Goal: Information Seeking & Learning: Learn about a topic

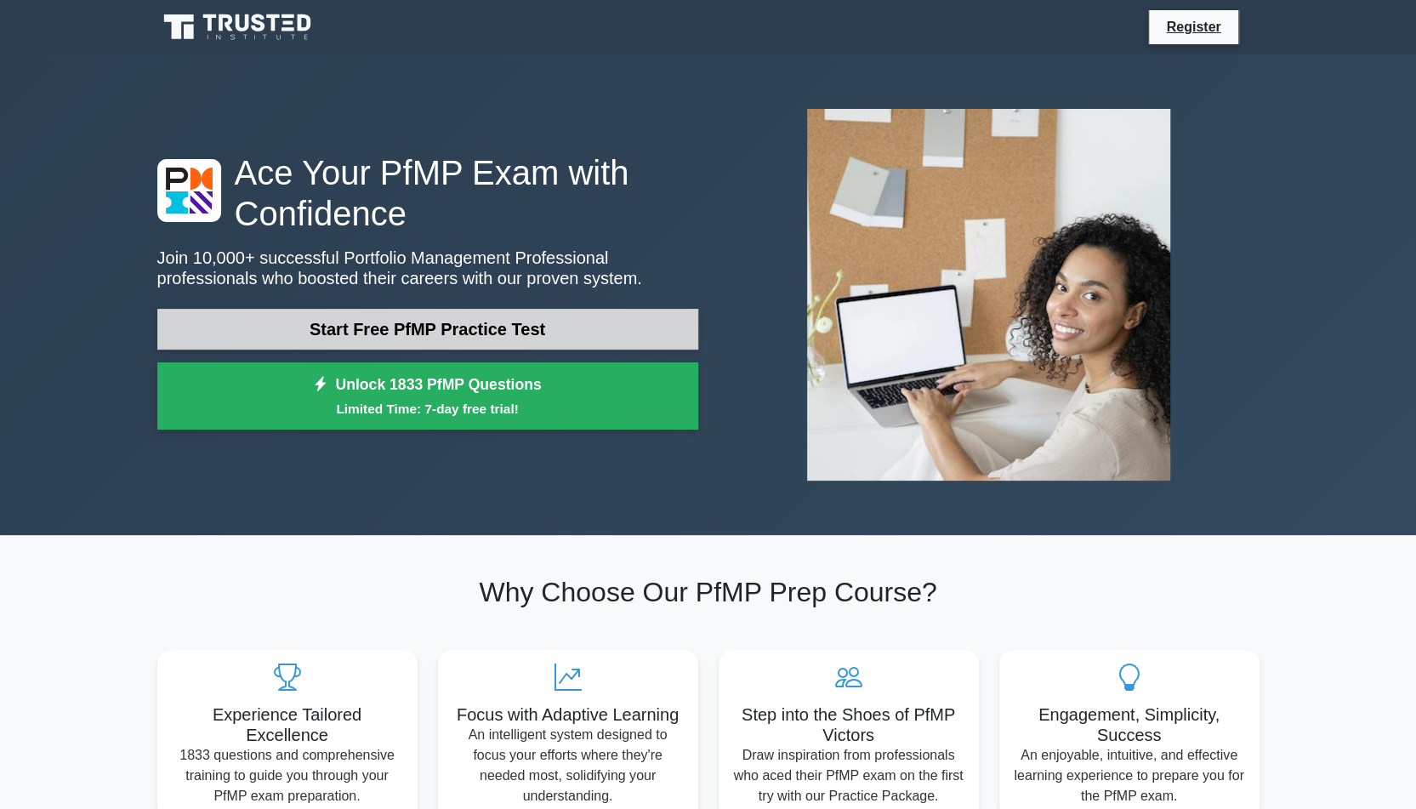
click at [400, 322] on link "Start Free PfMP Practice Test" at bounding box center [427, 329] width 541 height 41
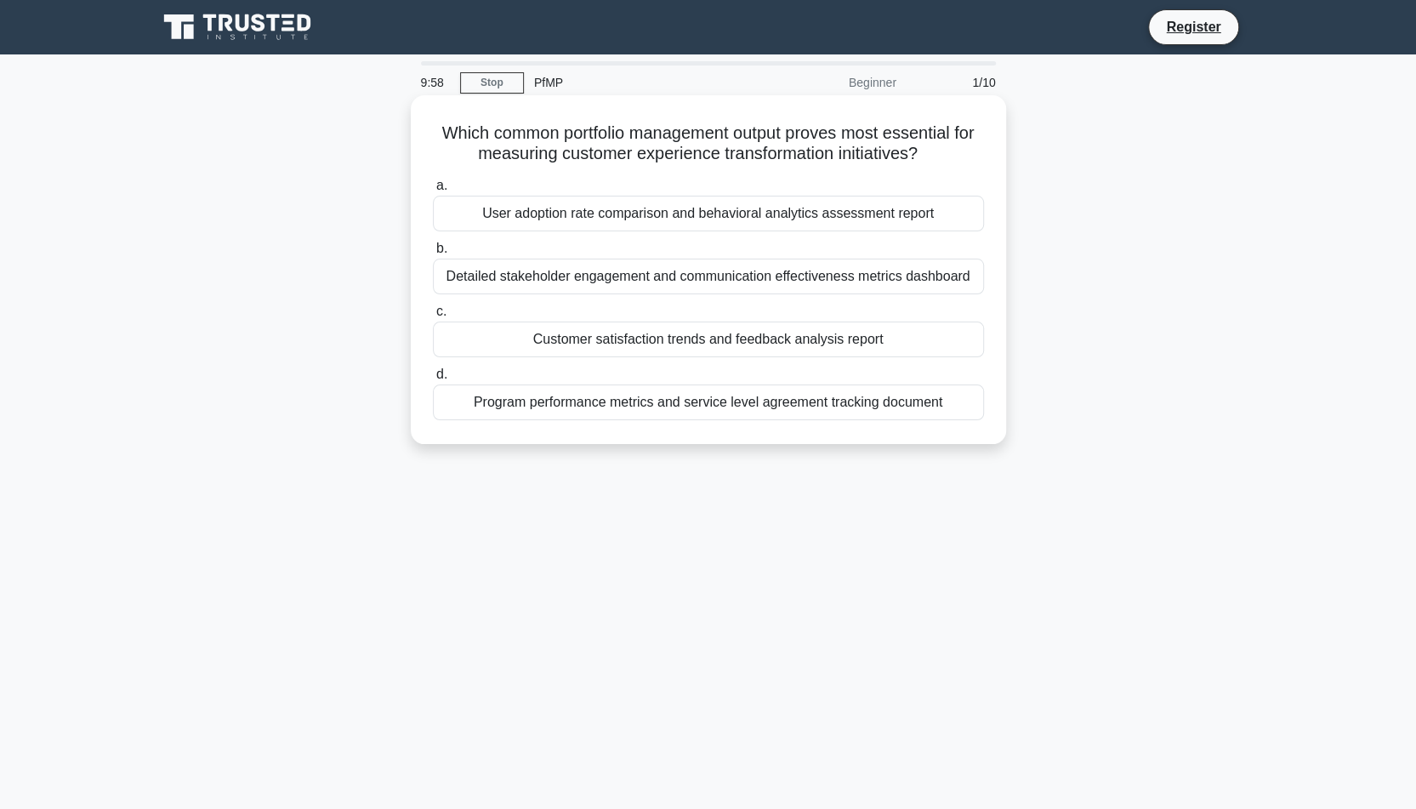
click at [507, 149] on h5 "Which common portfolio management output proves most essential for measuring cu…" at bounding box center [708, 143] width 554 height 43
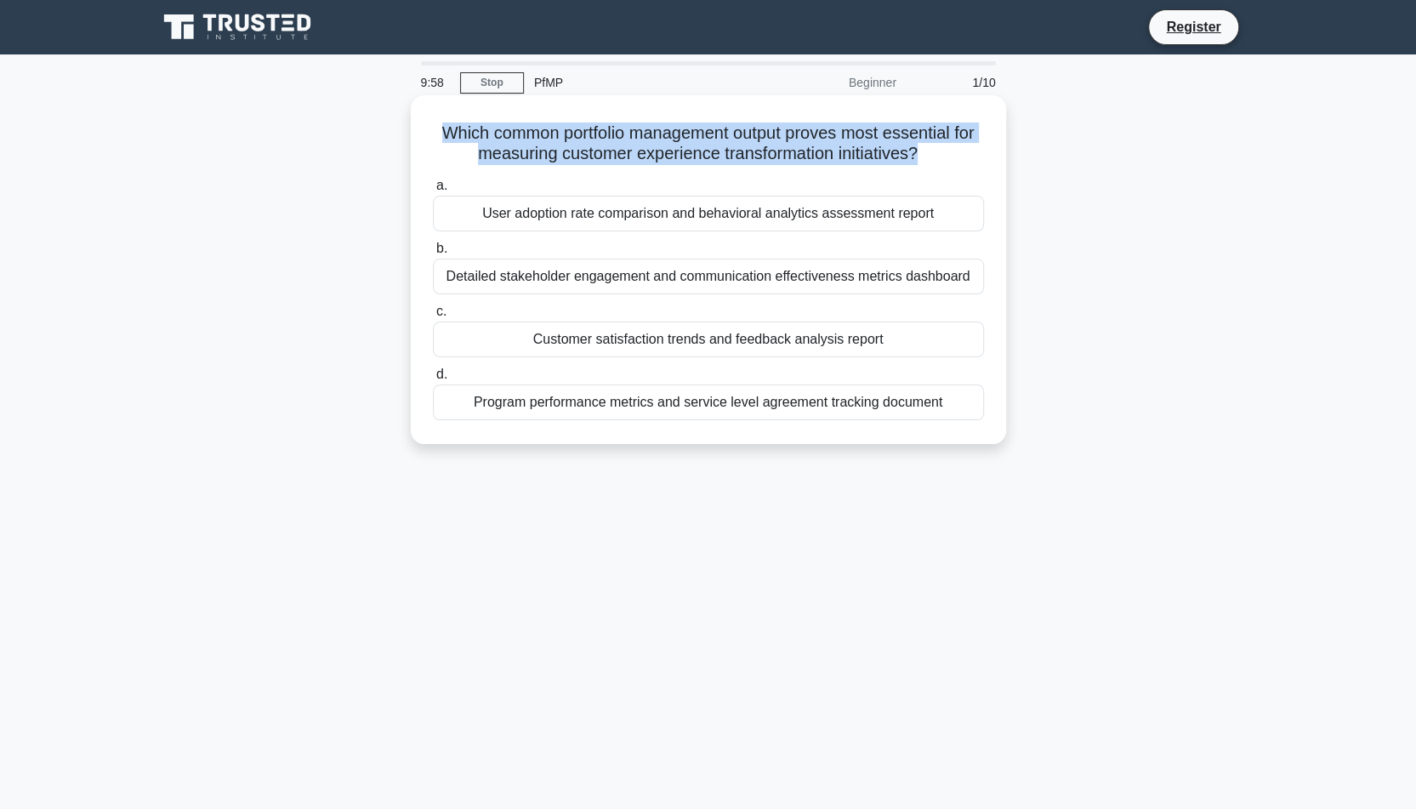
click at [507, 149] on h5 "Which common portfolio management output proves most essential for measuring cu…" at bounding box center [708, 143] width 554 height 43
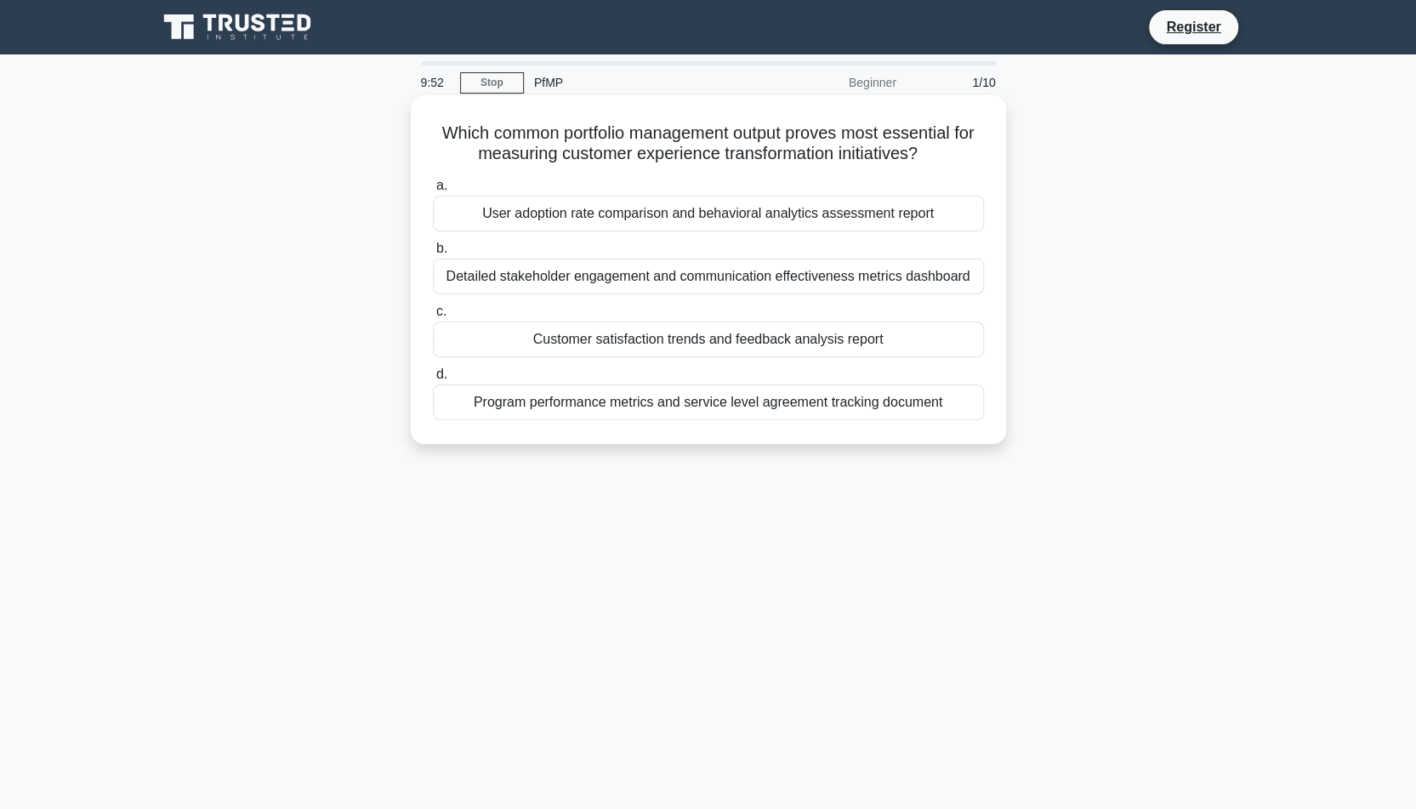
click at [509, 213] on div "User adoption rate comparison and behavioral analytics assessment report" at bounding box center [708, 214] width 551 height 36
click at [433, 191] on input "a. User adoption rate comparison and behavioral analytics assessment report" at bounding box center [433, 185] width 0 height 11
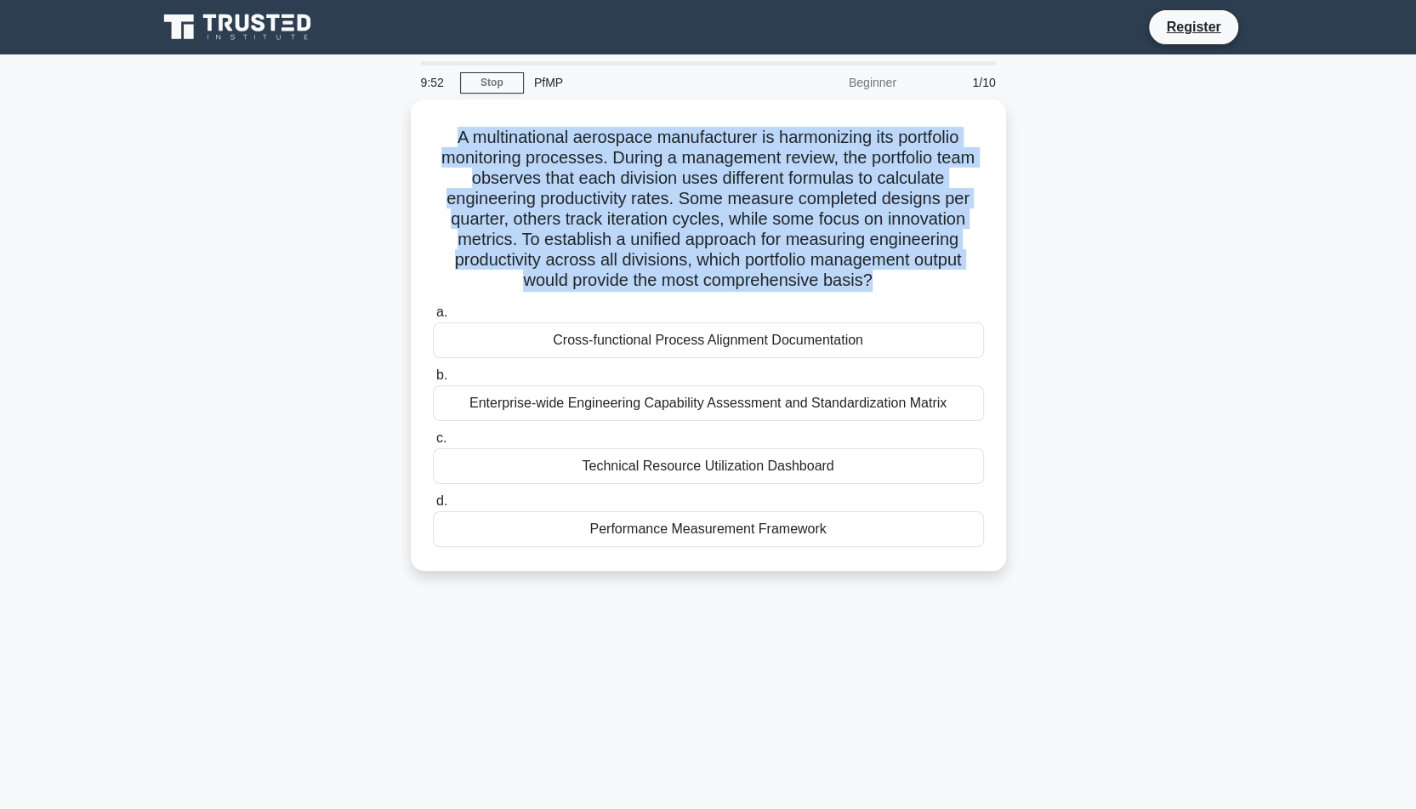
click at [509, 213] on h5 "A multinational aerospace manufacturer is harmonizing its portfolio monitoring …" at bounding box center [708, 209] width 554 height 165
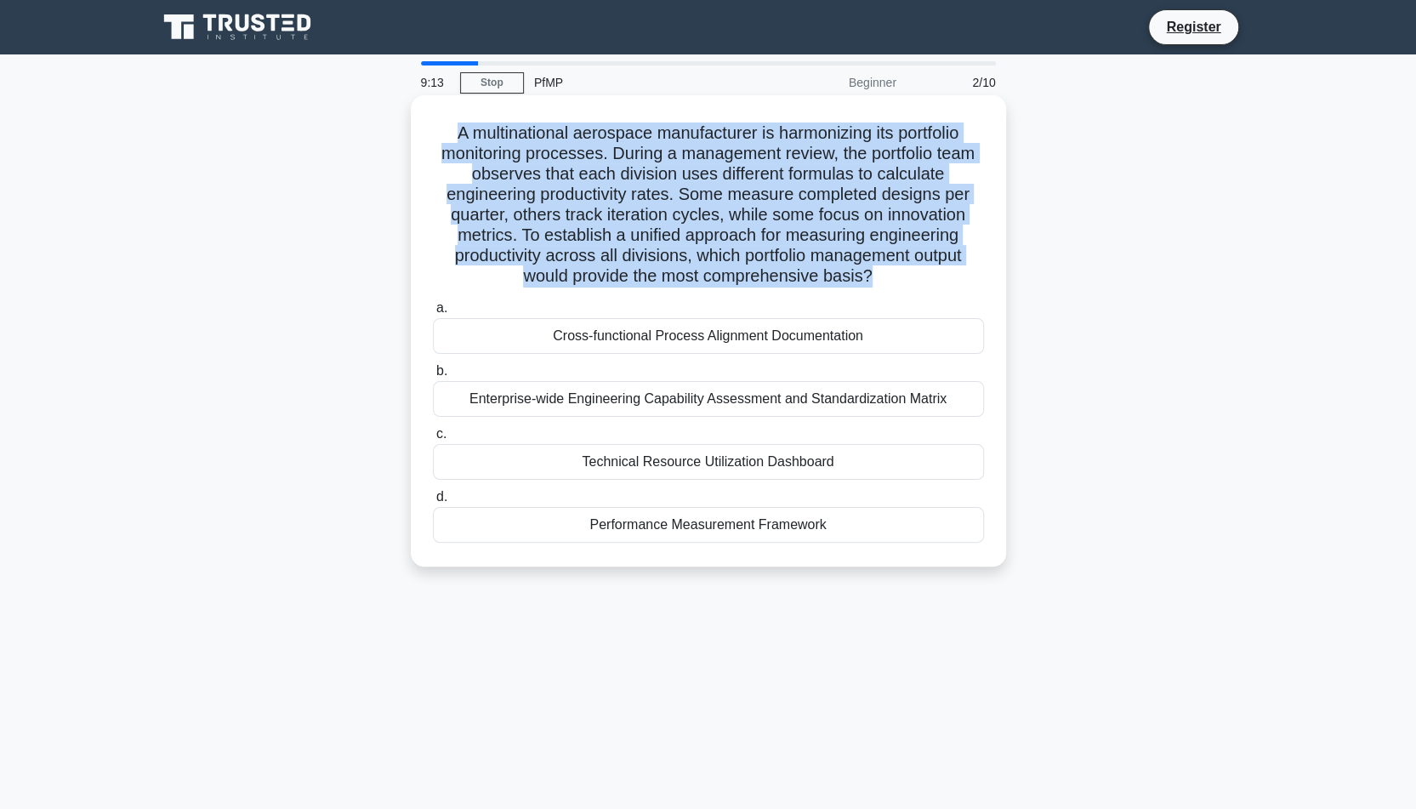
click at [644, 403] on div "Enterprise-wide Engineering Capability Assessment and Standardization Matrix" at bounding box center [708, 399] width 551 height 36
click at [433, 377] on input "b. Enterprise-wide Engineering Capability Assessment and Standardization Matrix" at bounding box center [433, 371] width 0 height 11
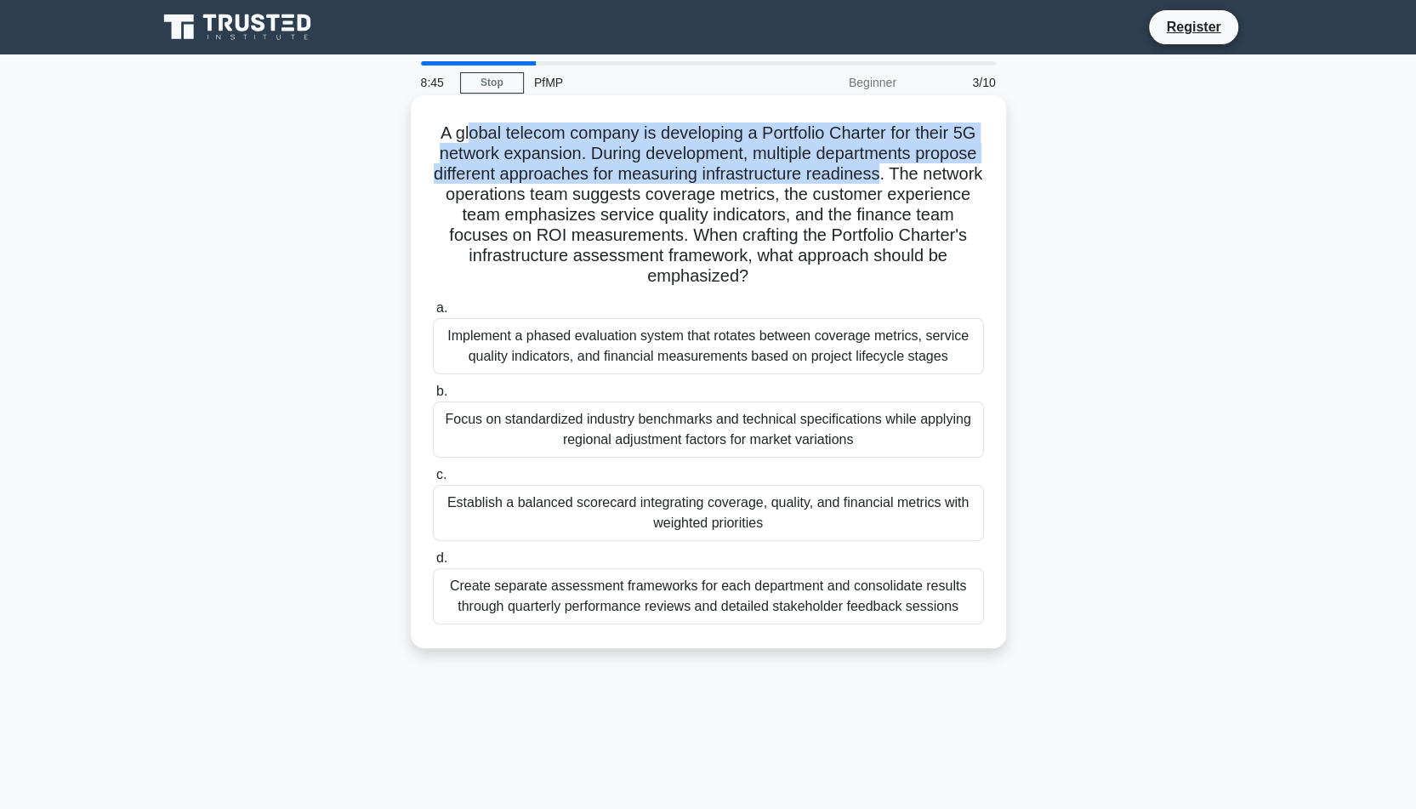
drag, startPoint x: 472, startPoint y: 135, endPoint x: 971, endPoint y: 176, distance: 500.8
click at [971, 176] on h5 "A global telecom company is developing a Portfolio Charter for their 5G network…" at bounding box center [708, 204] width 554 height 165
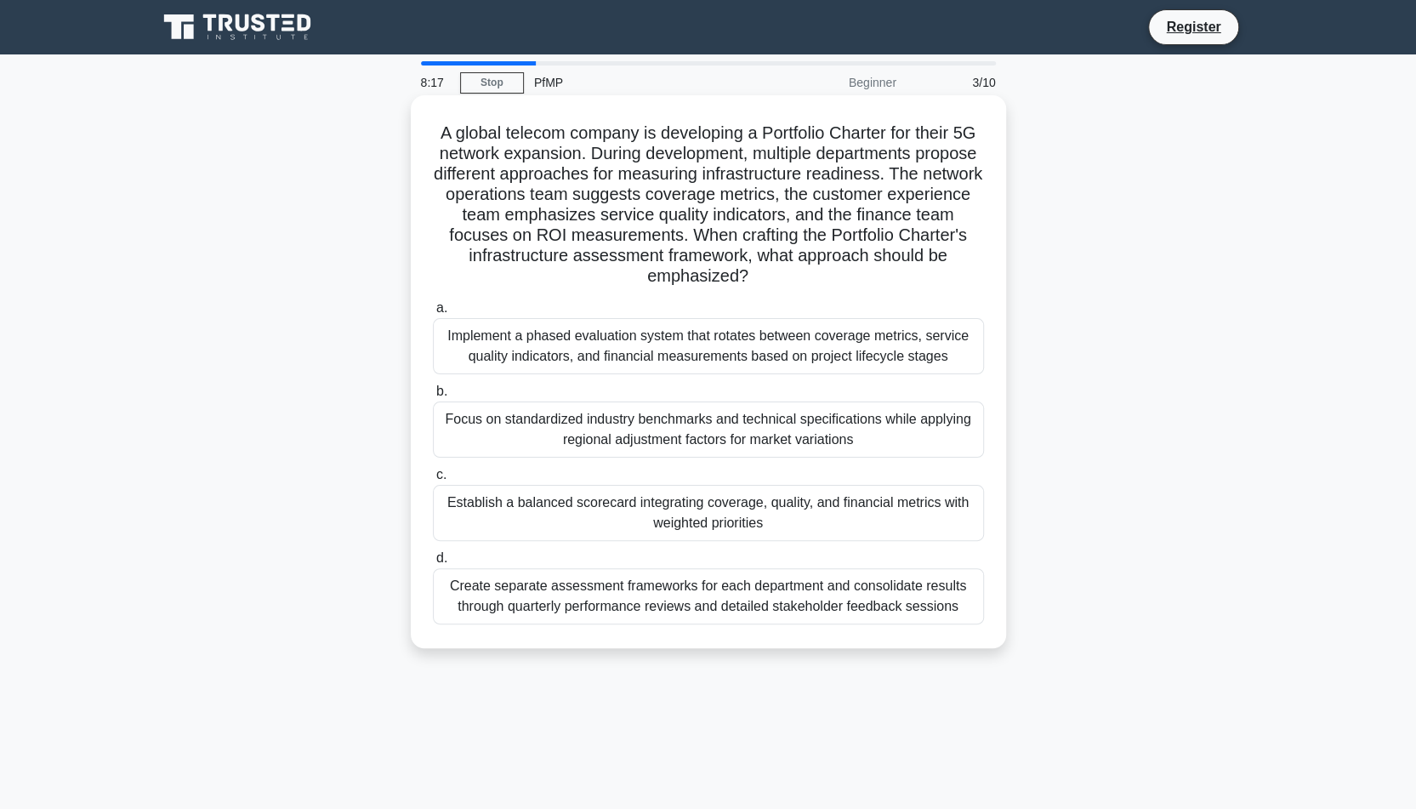
click at [711, 599] on div "Create separate assessment frameworks for each department and consolidate resul…" at bounding box center [708, 596] width 551 height 56
click at [433, 564] on input "d. Create separate assessment frameworks for each department and consolidate re…" at bounding box center [433, 558] width 0 height 11
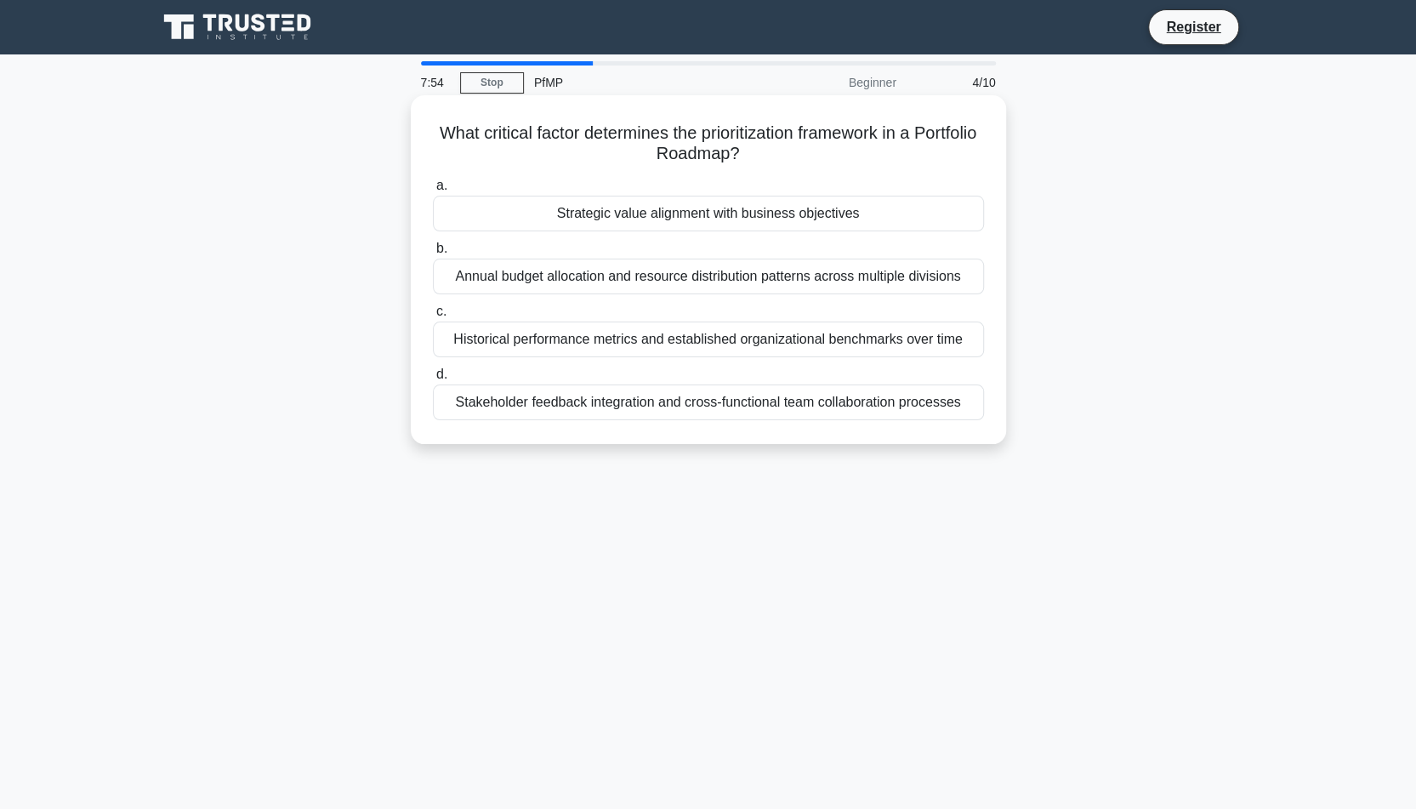
click at [630, 222] on div "Strategic value alignment with business objectives" at bounding box center [708, 214] width 551 height 36
click at [433, 191] on input "a. Strategic value alignment with business objectives" at bounding box center [433, 185] width 0 height 11
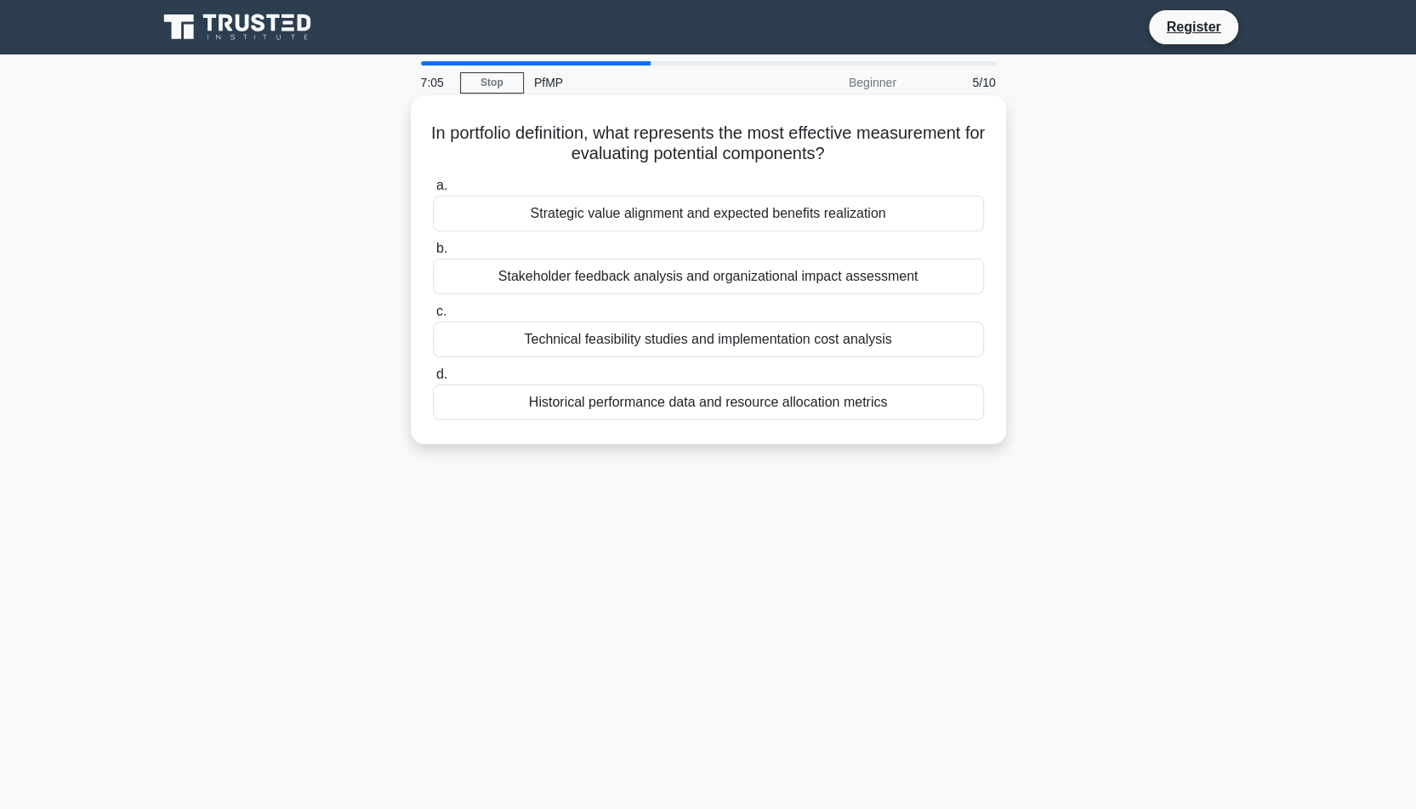
click at [622, 213] on div "Strategic value alignment and expected benefits realization" at bounding box center [708, 214] width 551 height 36
click at [433, 191] on input "a. Strategic value alignment and expected benefits realization" at bounding box center [433, 185] width 0 height 11
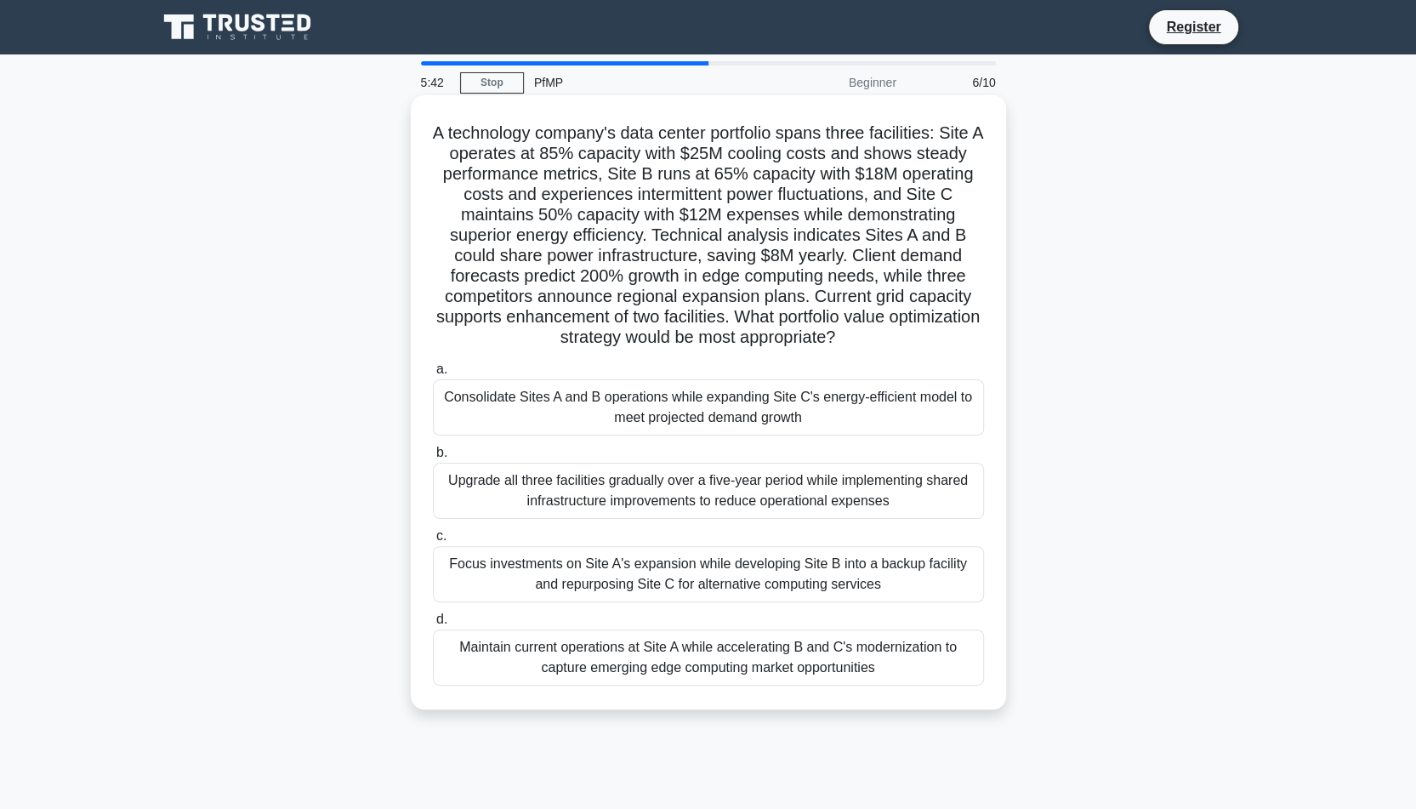
click at [753, 407] on div "Consolidate Sites A and B operations while expanding Site C's energy-efficient …" at bounding box center [708, 407] width 551 height 56
click at [433, 375] on input "a. Consolidate Sites A and B operations while expanding Site C's energy-efficie…" at bounding box center [433, 369] width 0 height 11
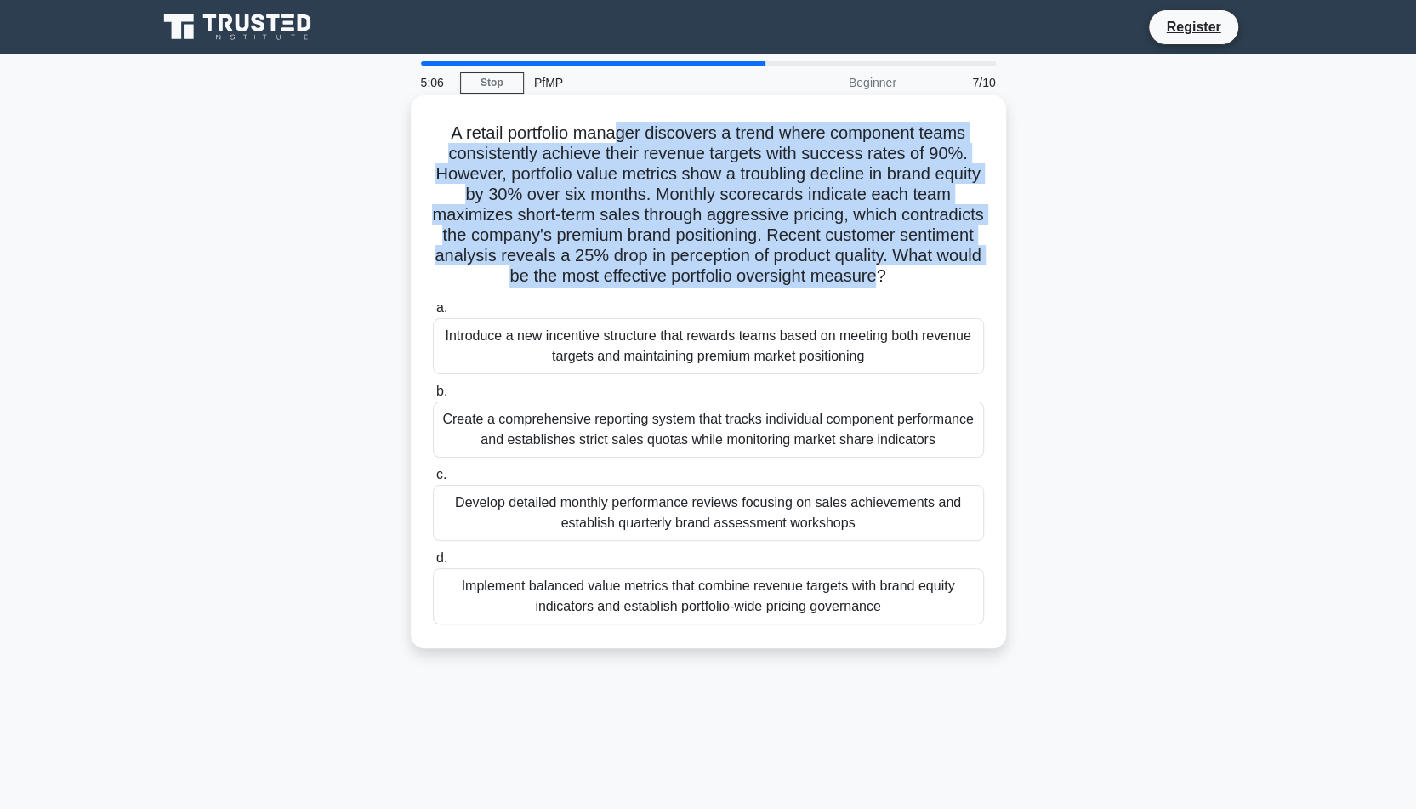
drag, startPoint x: 620, startPoint y: 133, endPoint x: 724, endPoint y: 292, distance: 189.6
click at [724, 287] on h5 "A retail portfolio manager discovers a trend where component teams consistently…" at bounding box center [708, 204] width 554 height 165
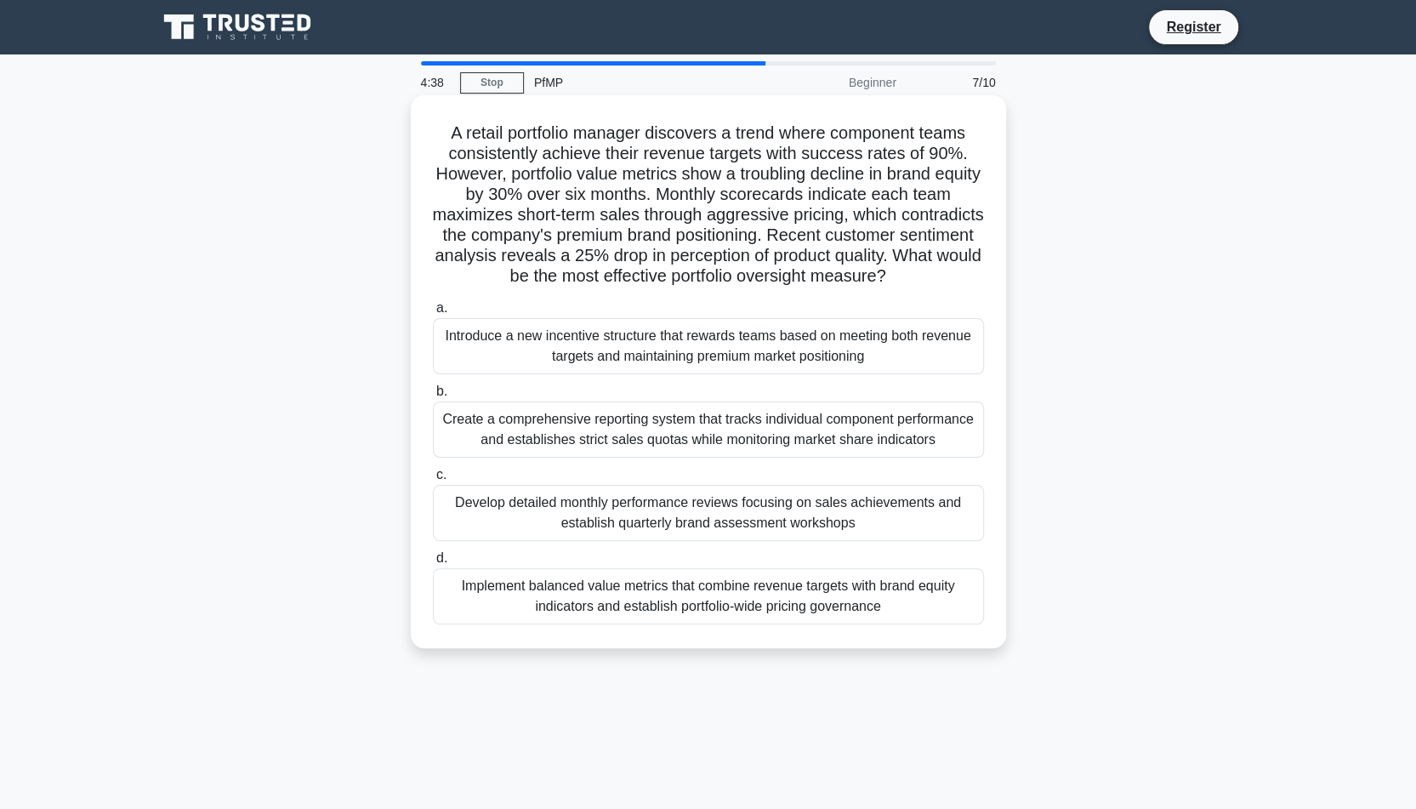
click at [690, 624] on div "Implement balanced value metrics that combine revenue targets with brand equity…" at bounding box center [708, 596] width 551 height 56
click at [433, 564] on input "d. Implement balanced value metrics that combine revenue targets with brand equ…" at bounding box center [433, 558] width 0 height 11
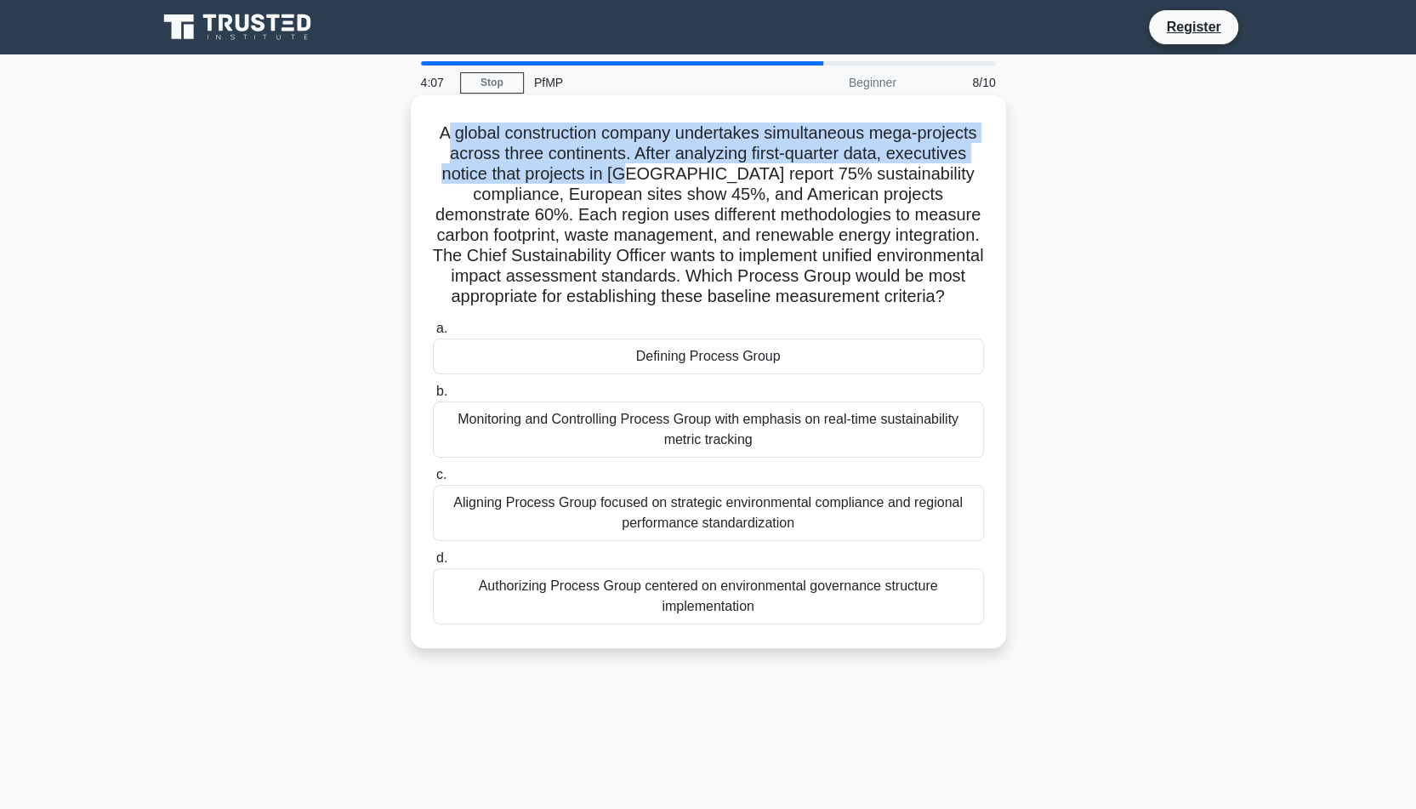
drag, startPoint x: 472, startPoint y: 135, endPoint x: 741, endPoint y: 183, distance: 273.7
click at [741, 183] on h5 "A global construction company undertakes simultaneous mega-projects across thre…" at bounding box center [708, 214] width 554 height 185
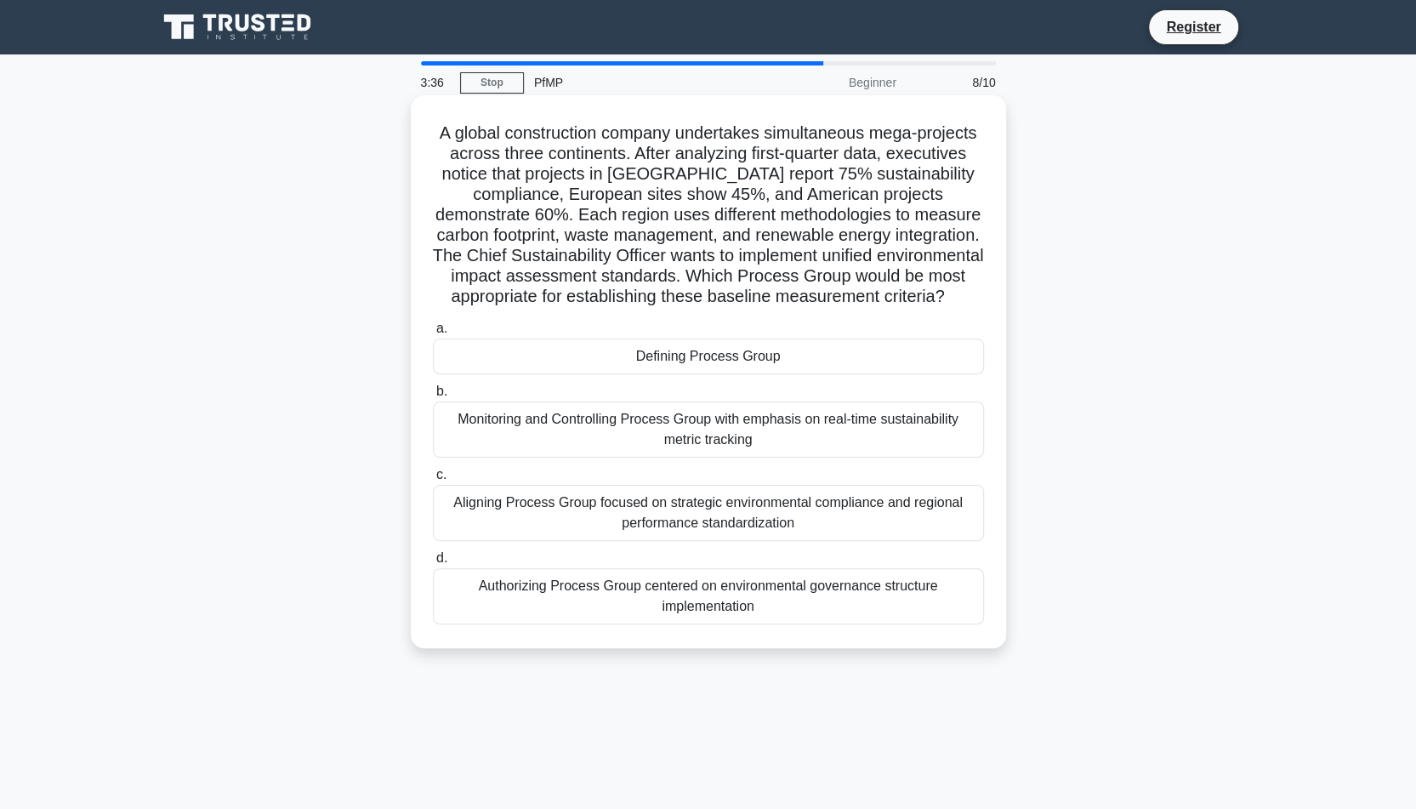
click at [743, 541] on div "Aligning Process Group focused on strategic environmental compliance and region…" at bounding box center [708, 513] width 551 height 56
click at [433, 480] on input "c. Aligning Process Group focused on strategic environmental compliance and reg…" at bounding box center [433, 474] width 0 height 11
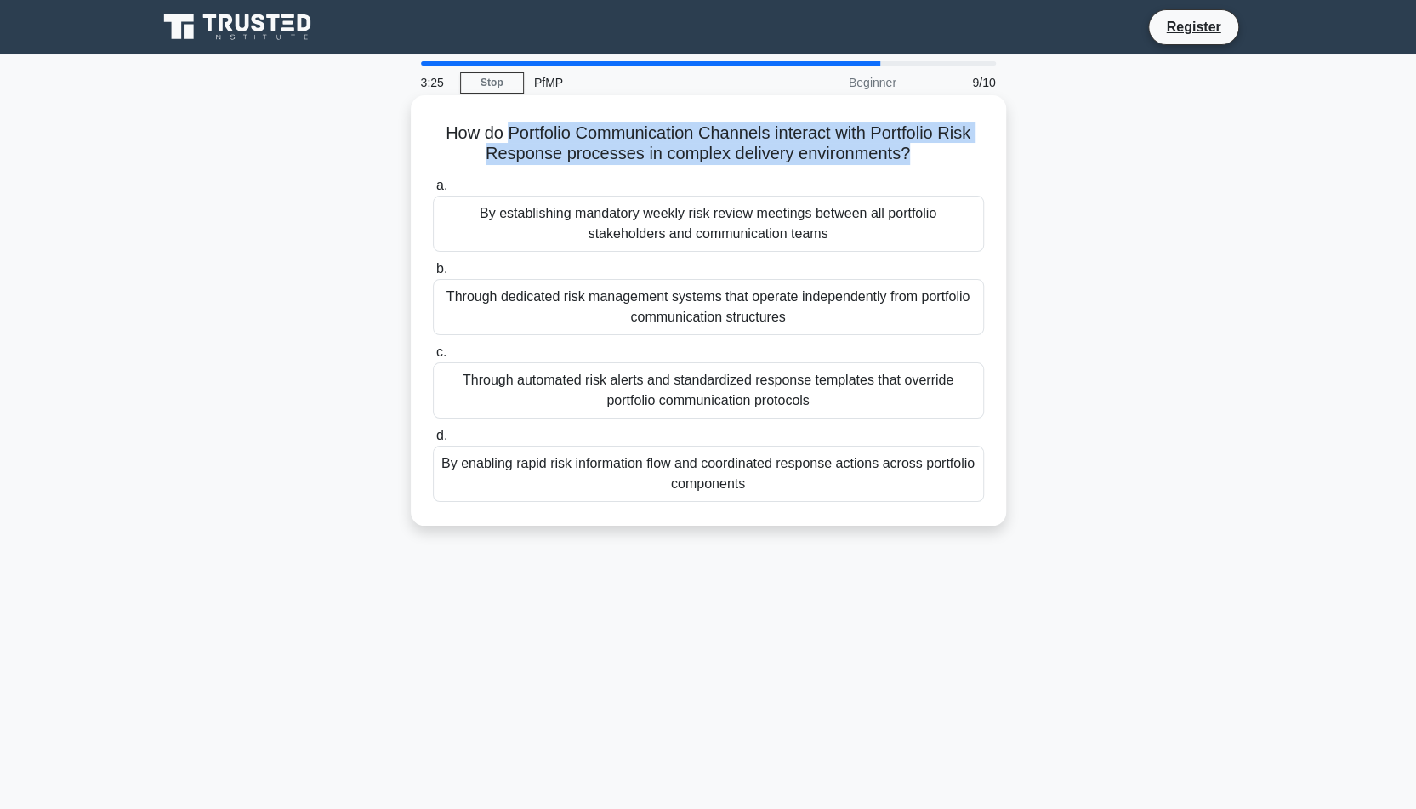
drag, startPoint x: 500, startPoint y: 132, endPoint x: 908, endPoint y: 160, distance: 409.1
click at [908, 160] on h5 "How do Portfolio Communication Channels interact with Portfolio Risk Response p…" at bounding box center [708, 143] width 554 height 43
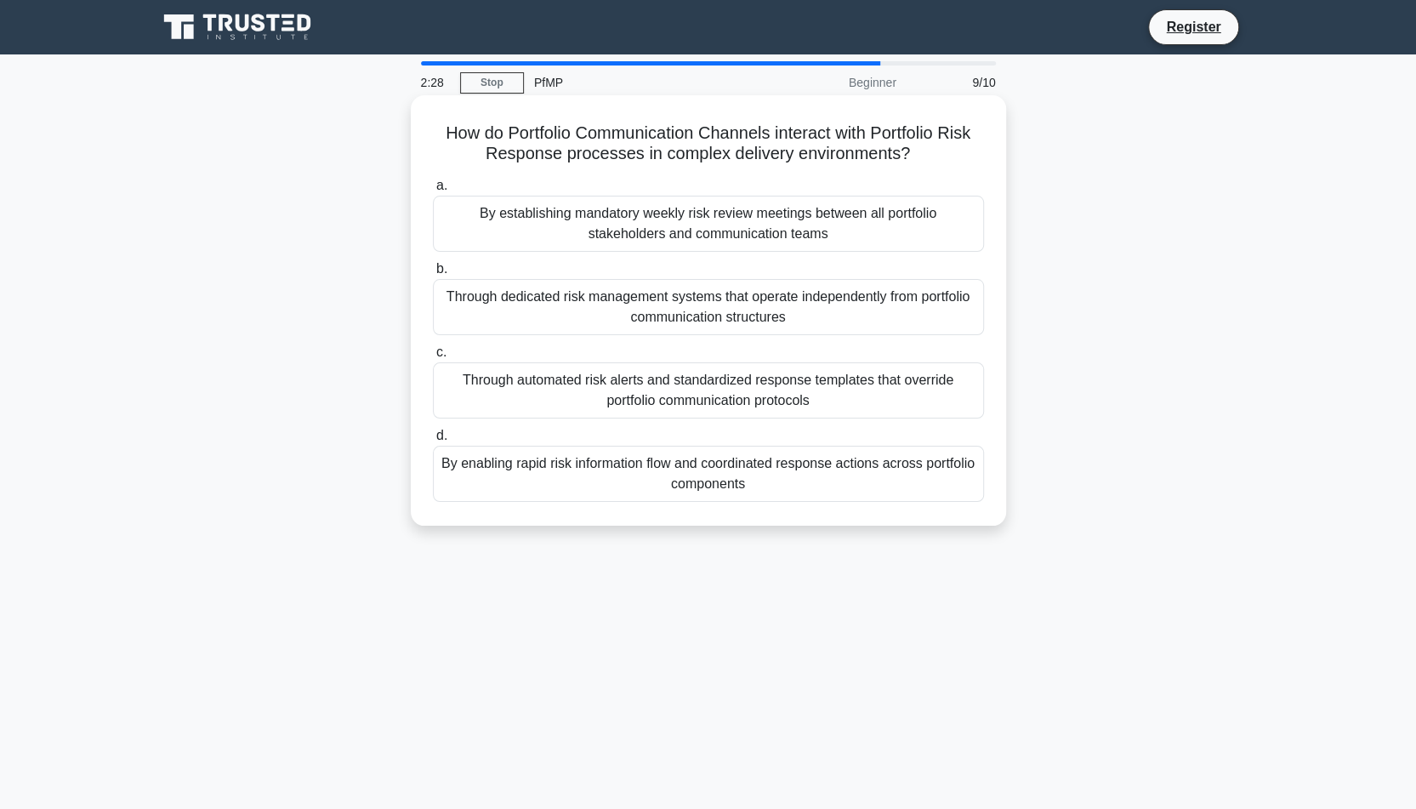
click at [698, 304] on div "Through dedicated risk management systems that operate independently from portf…" at bounding box center [708, 307] width 551 height 56
click at [433, 275] on input "b. Through dedicated risk management systems that operate independently from po…" at bounding box center [433, 269] width 0 height 11
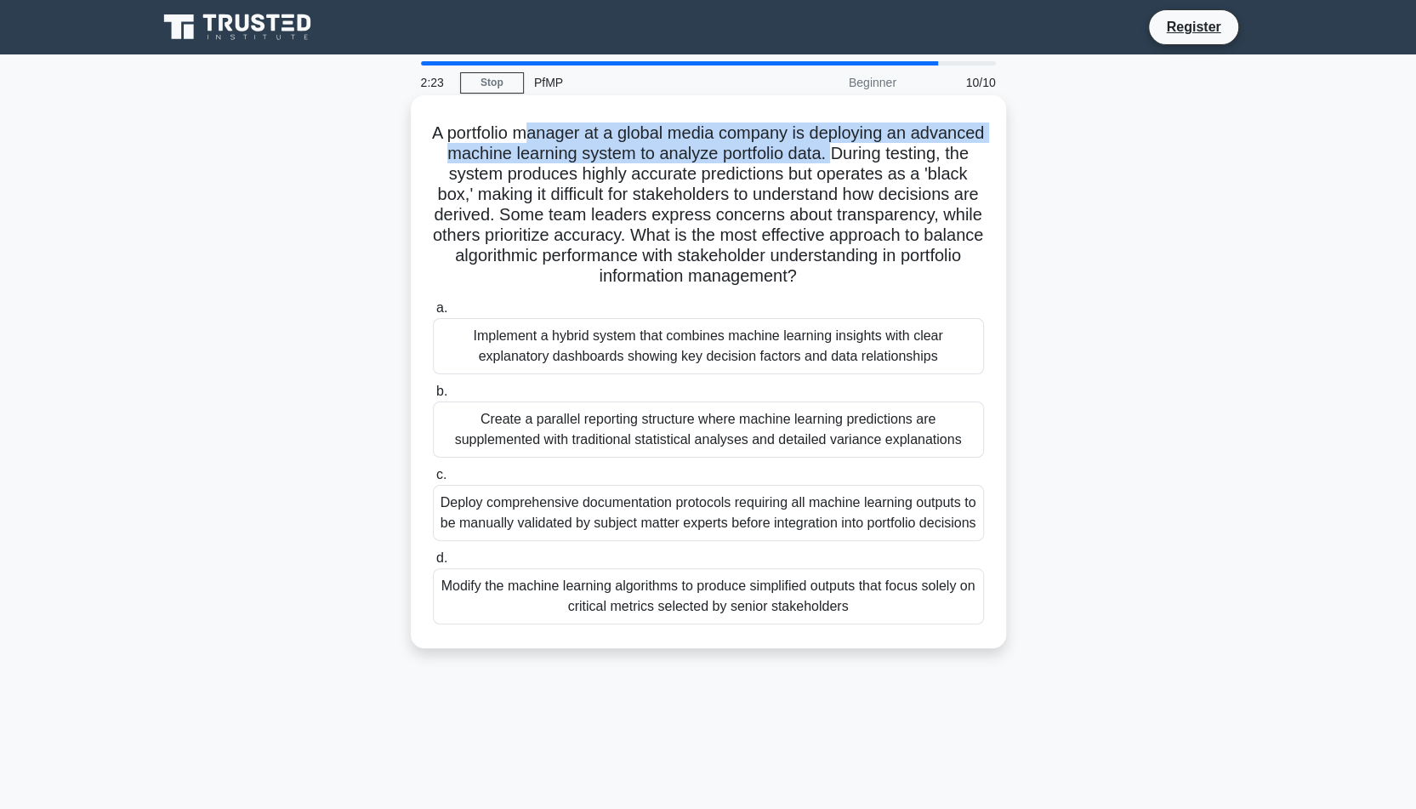
drag, startPoint x: 639, startPoint y: 131, endPoint x: 920, endPoint y: 156, distance: 281.8
click at [920, 156] on h5 "A portfolio manager at a global media company is deploying an advanced machine …" at bounding box center [708, 204] width 554 height 165
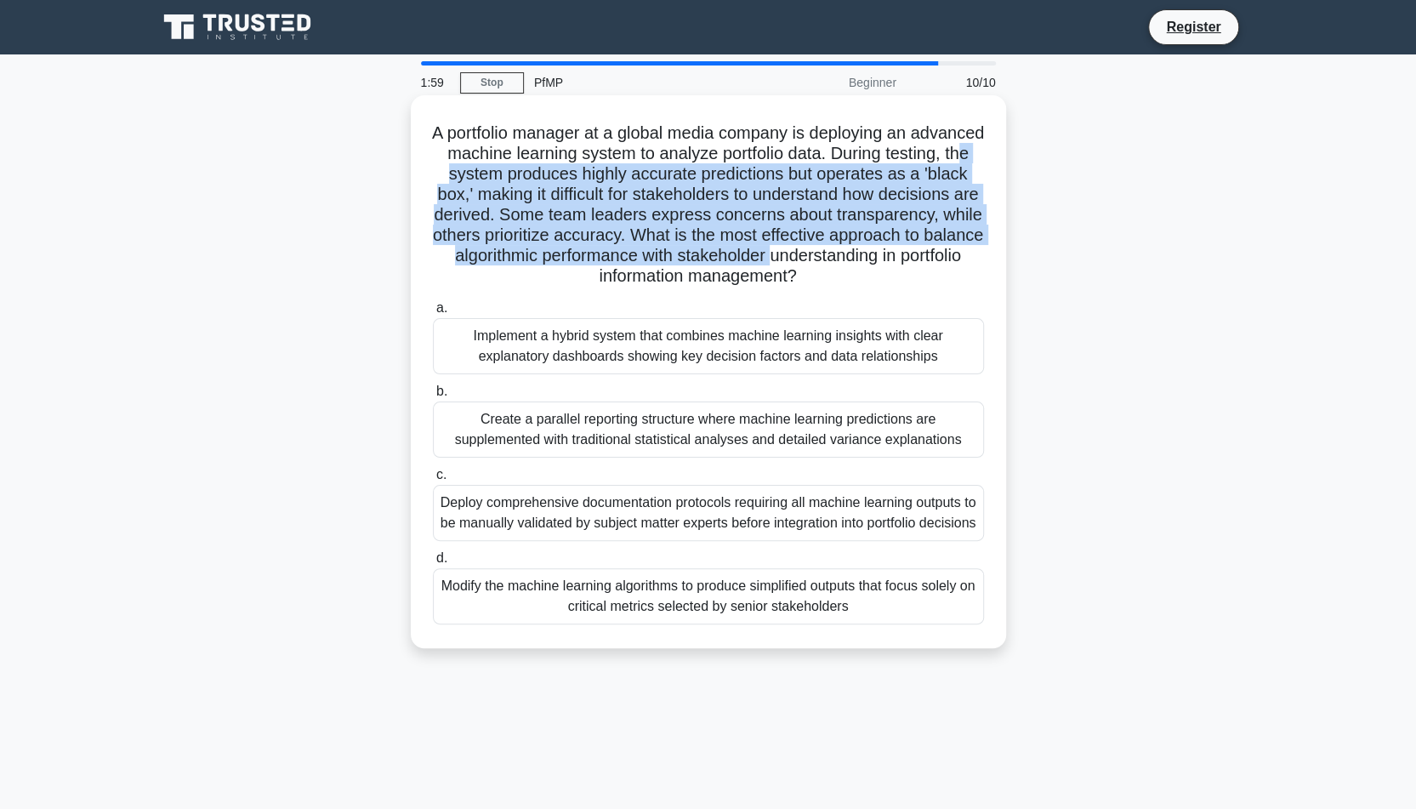
drag, startPoint x: 514, startPoint y: 174, endPoint x: 533, endPoint y: 285, distance: 112.3
click at [533, 285] on h5 "A portfolio manager at a global media company is deploying an advanced machine …" at bounding box center [708, 204] width 554 height 165
click at [594, 366] on div "Implement a hybrid system that combines machine learning insights with clear ex…" at bounding box center [708, 346] width 551 height 56
click at [433, 314] on input "a. Implement a hybrid system that combines machine learning insights with clear…" at bounding box center [433, 308] width 0 height 11
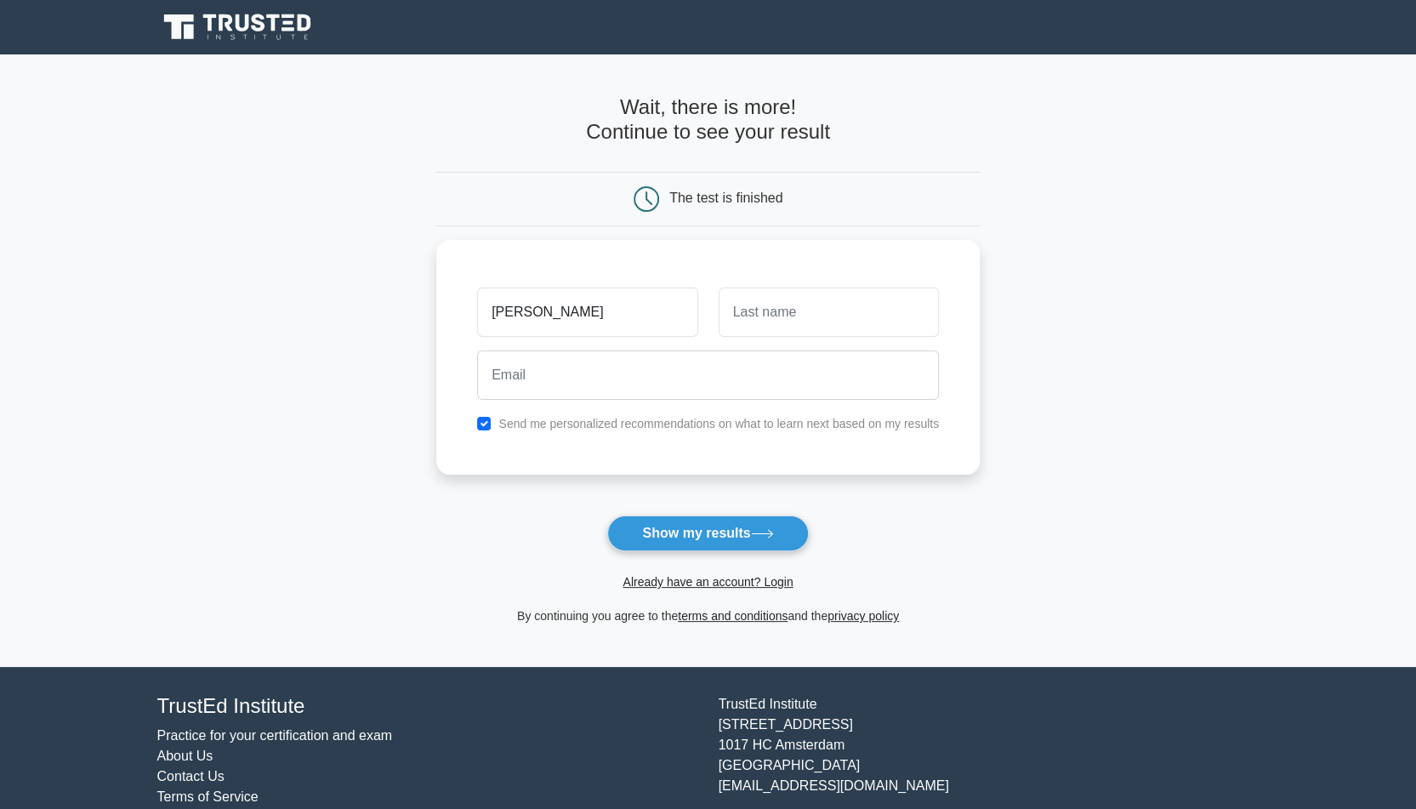
type input "Ahmet"
type input "Umud"
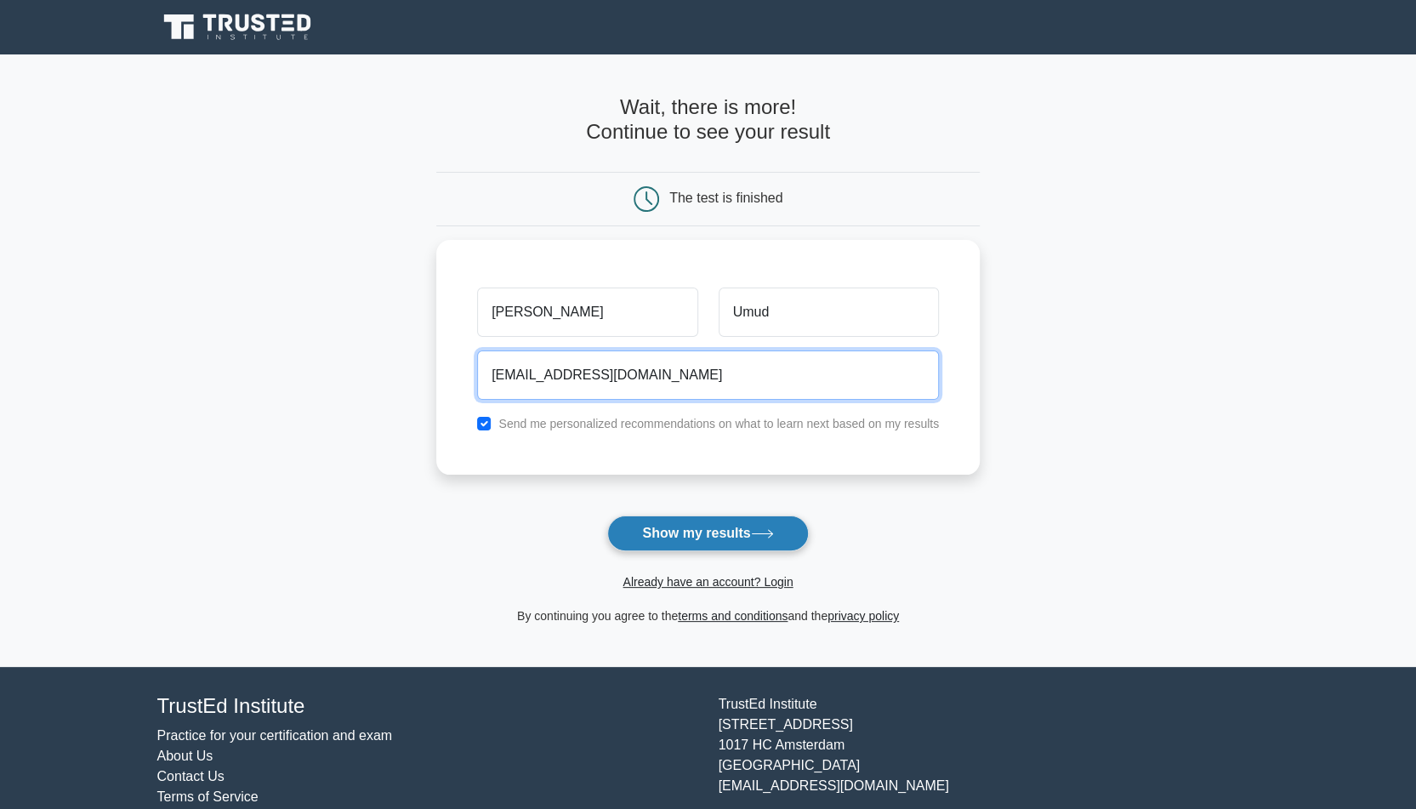
type input "ahmetuk@me.com"
click at [632, 522] on button "Show my results" at bounding box center [707, 533] width 201 height 36
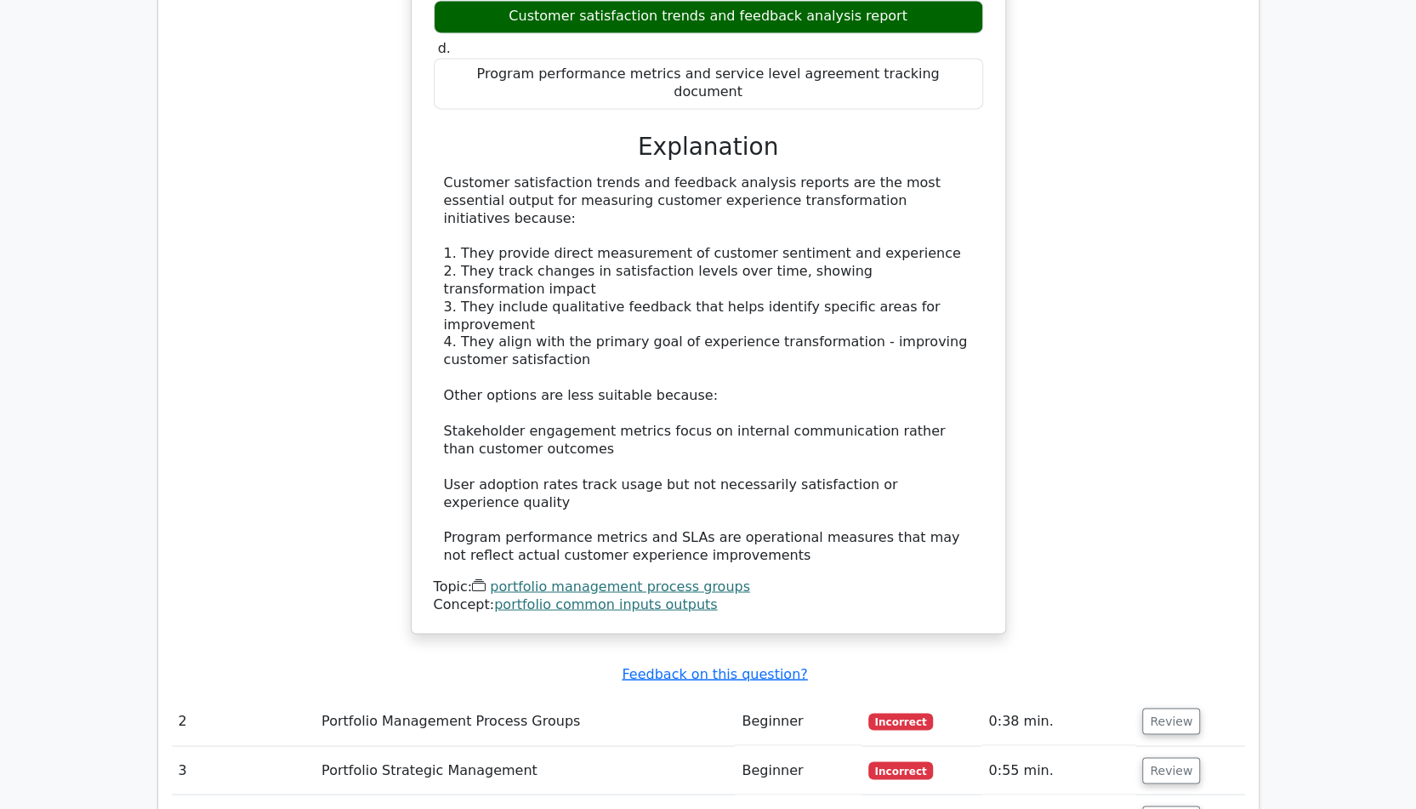
scroll to position [1786, 0]
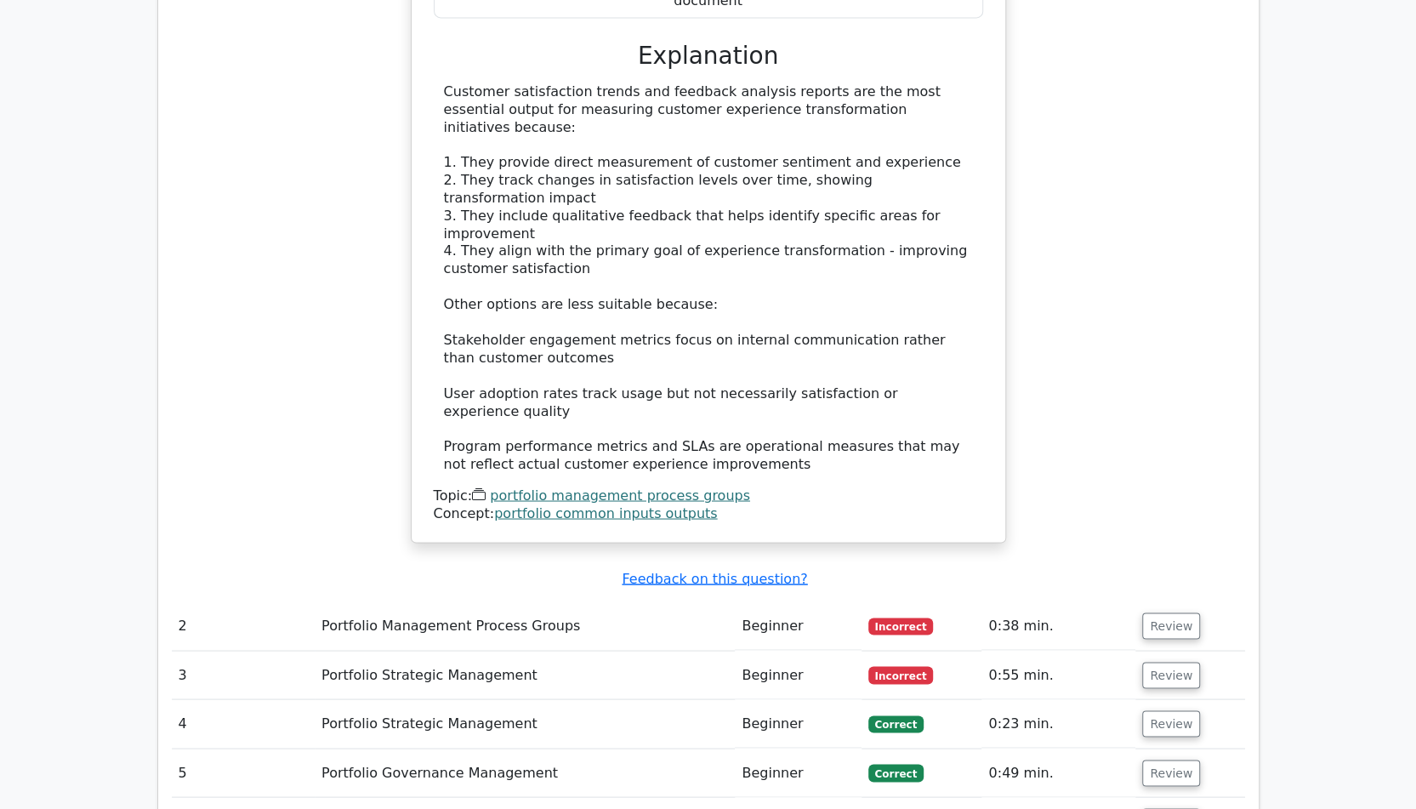
click at [565, 601] on td "Portfolio Management Process Groups" at bounding box center [525, 625] width 420 height 48
click at [888, 617] on span "Incorrect" at bounding box center [900, 625] width 65 height 17
click at [1150, 612] on button "Review" at bounding box center [1171, 625] width 58 height 26
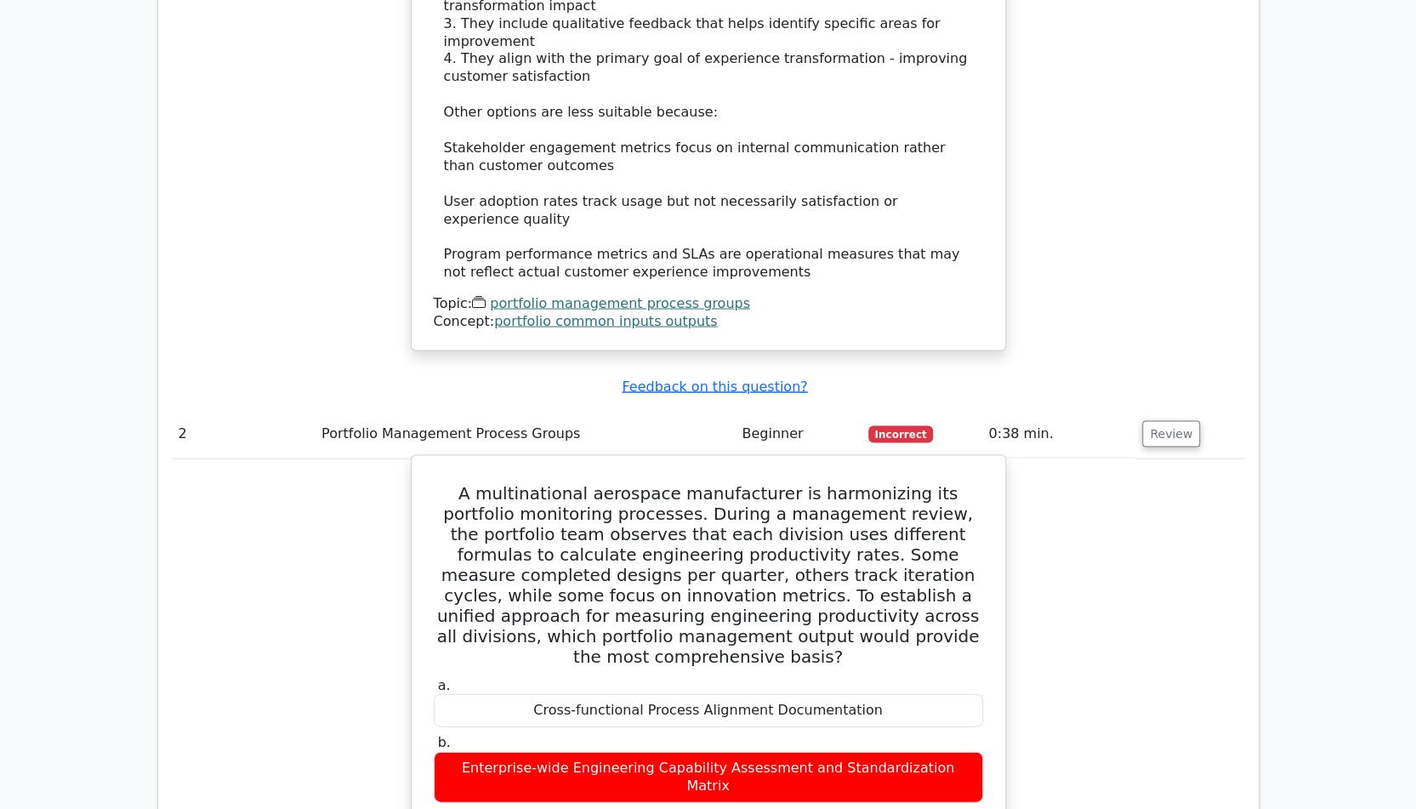
scroll to position [1956, 0]
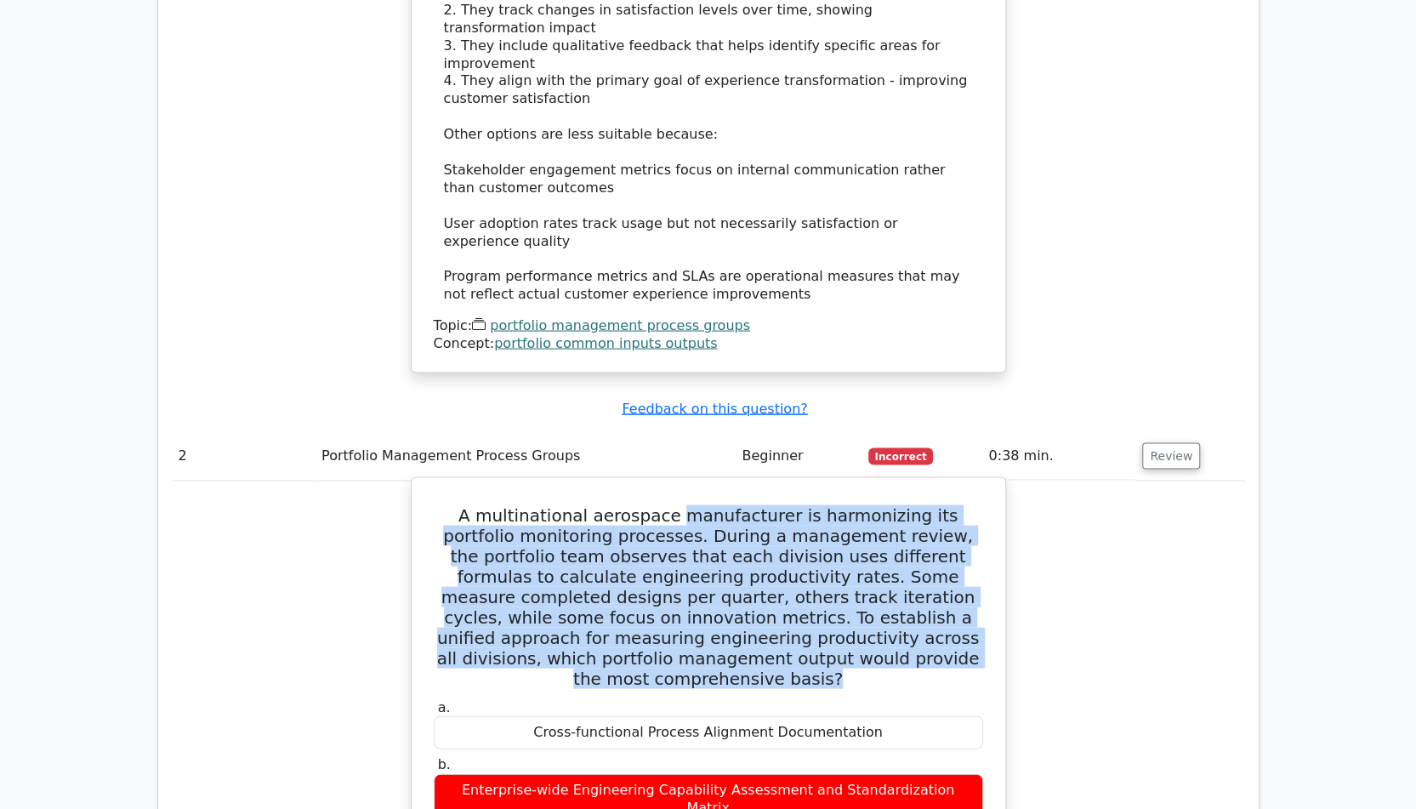
drag, startPoint x: 655, startPoint y: 304, endPoint x: 920, endPoint y: 444, distance: 299.7
click at [920, 504] on h5 "A multinational aerospace manufacturer is harmonizing its portfolio monitoring …" at bounding box center [708, 596] width 553 height 184
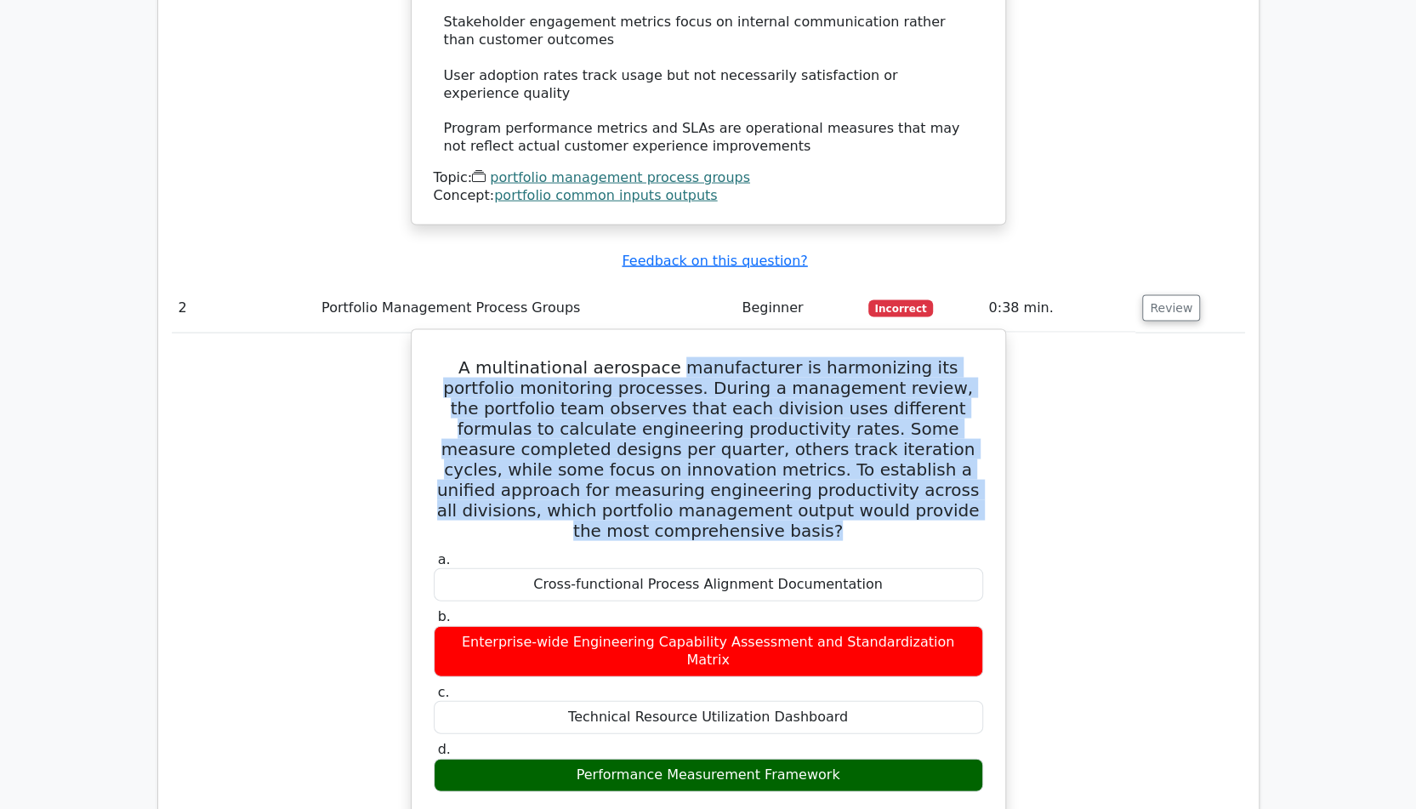
scroll to position [2126, 0]
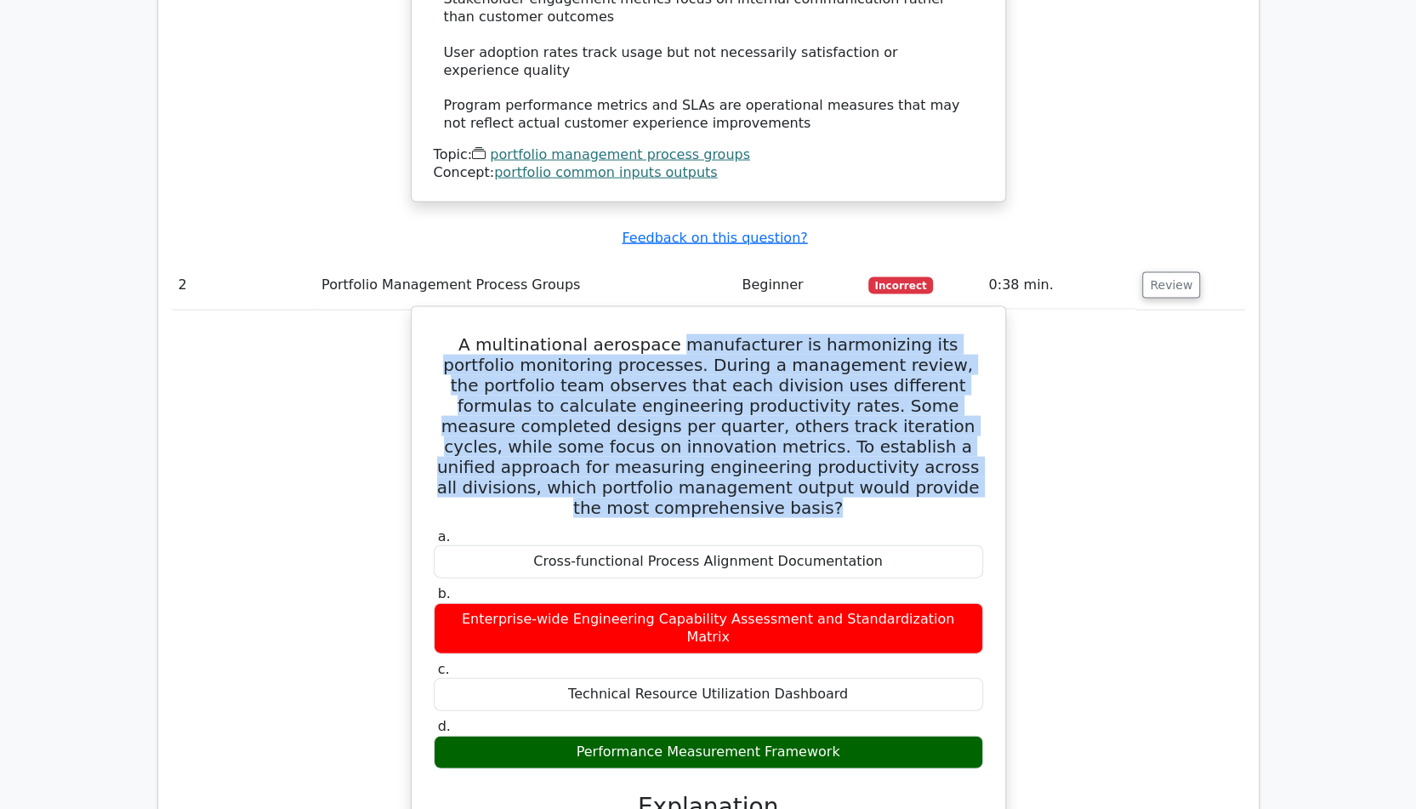
drag, startPoint x: 683, startPoint y: 496, endPoint x: 793, endPoint y: 495, distance: 110.5
click at [793, 736] on div "Performance Measurement Framework" at bounding box center [708, 752] width 549 height 33
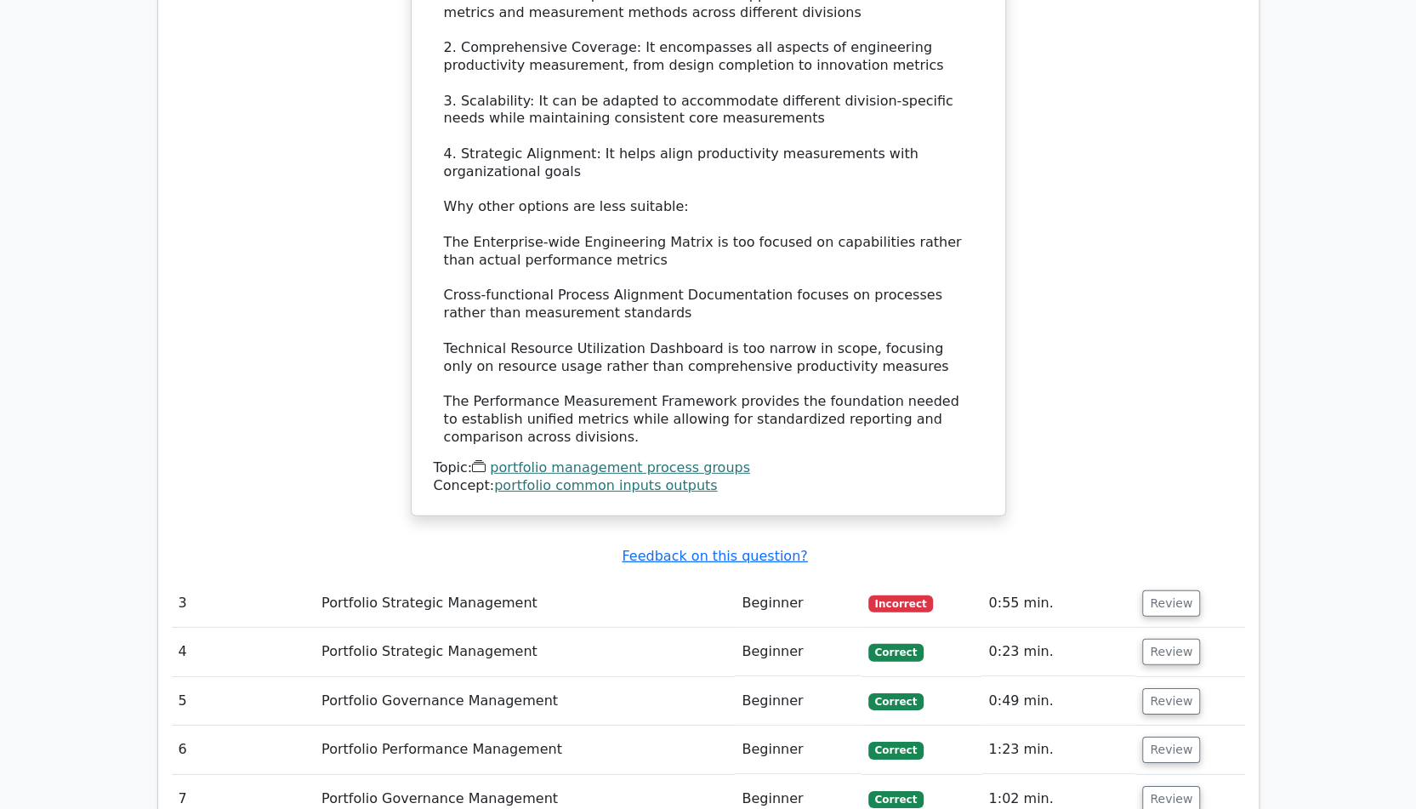
scroll to position [3061, 0]
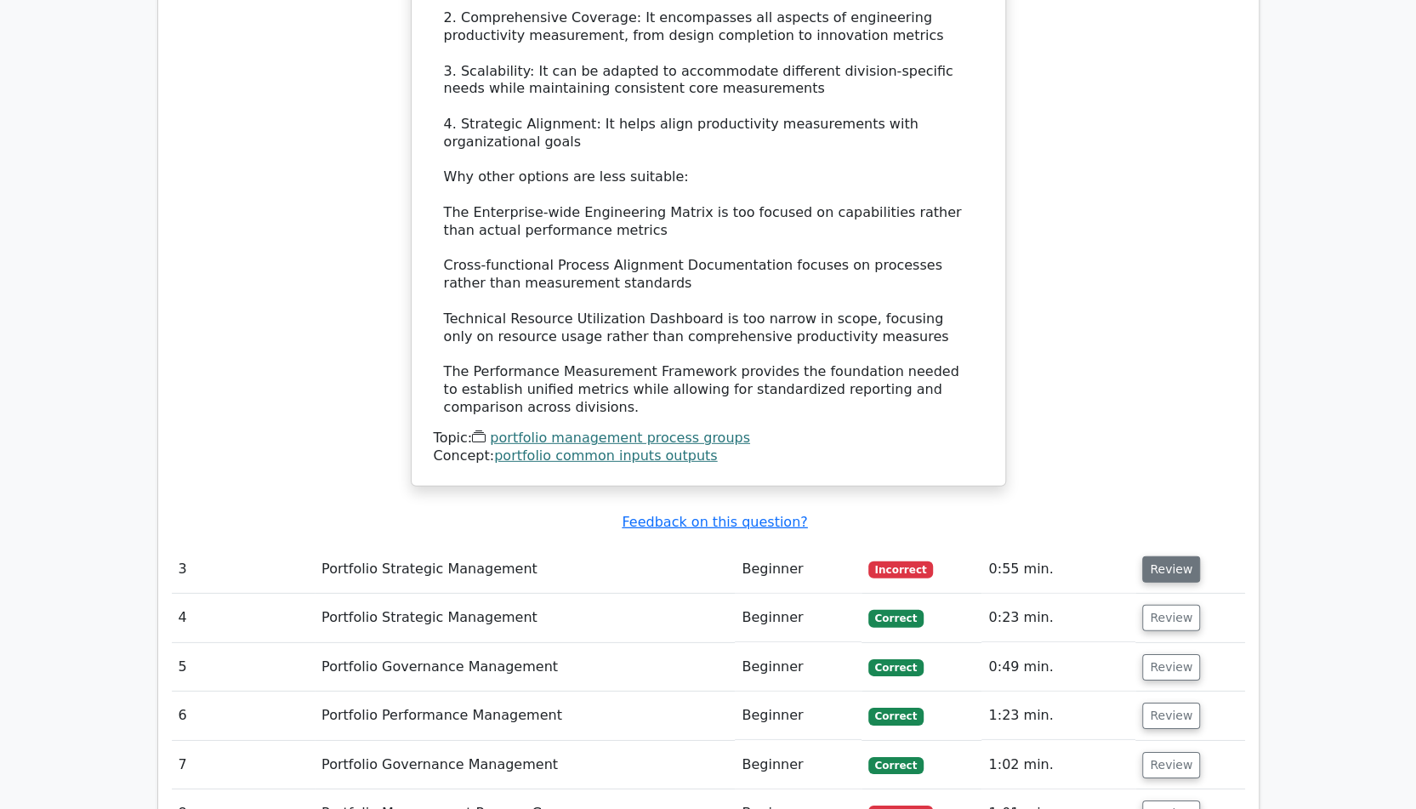
click at [1172, 556] on button "Review" at bounding box center [1171, 569] width 58 height 26
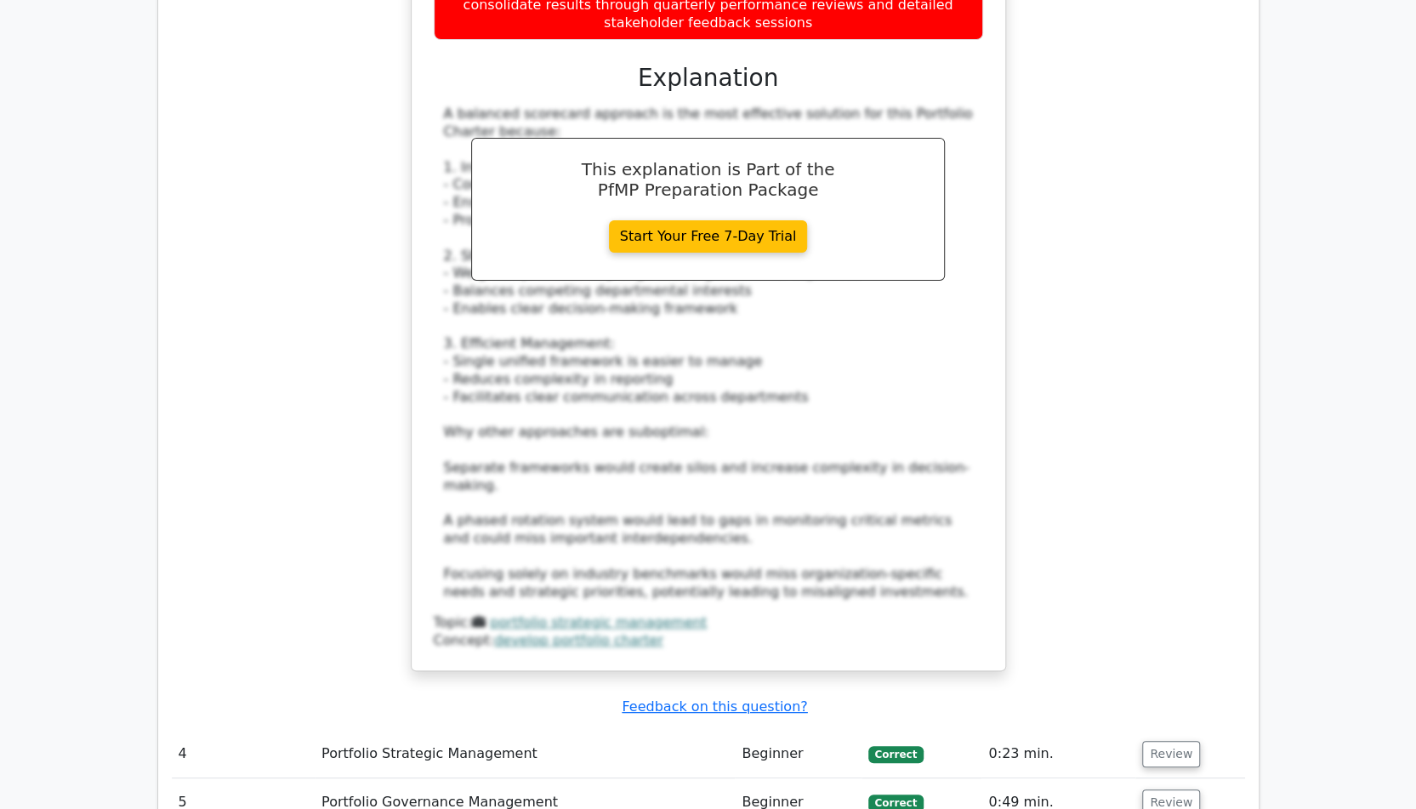
scroll to position [4336, 0]
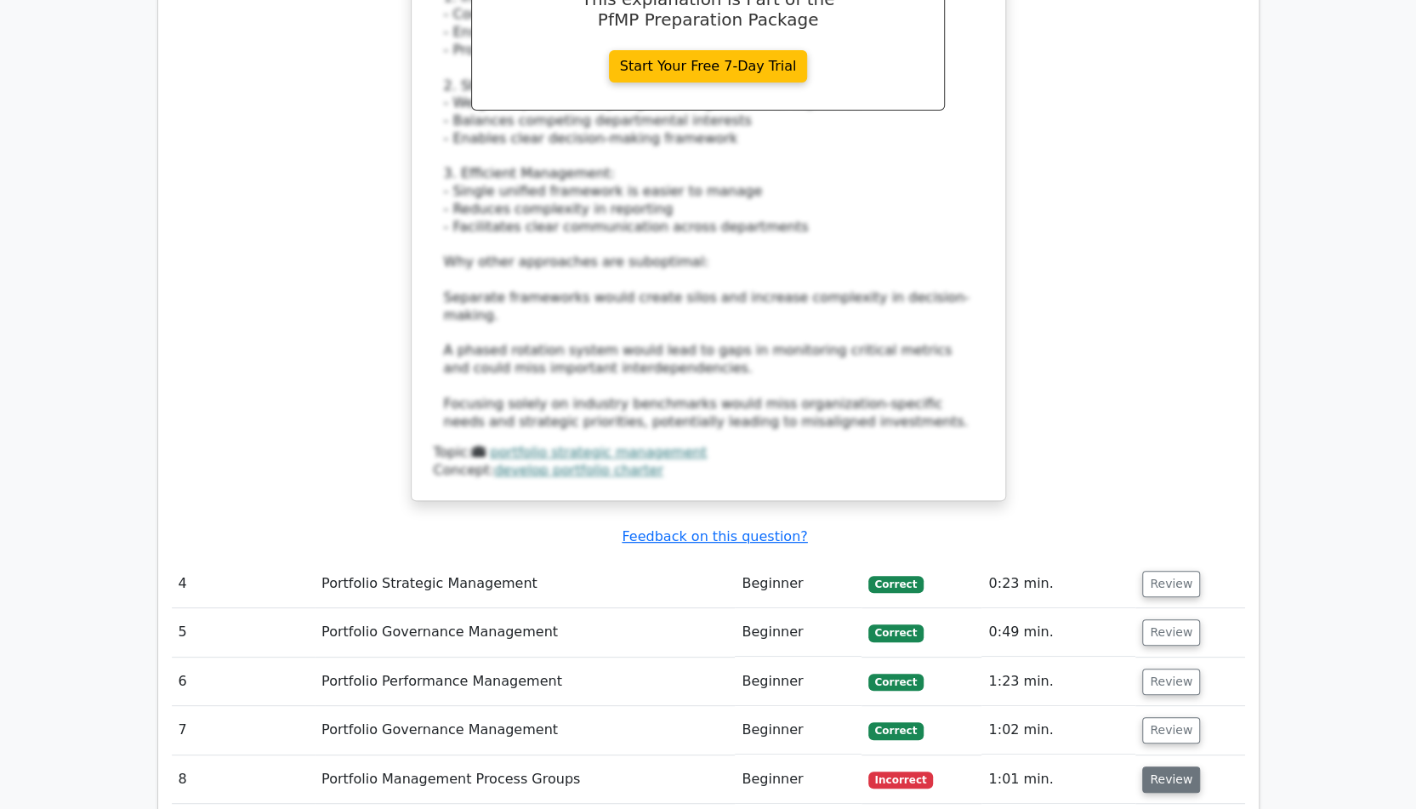
click at [1163, 766] on button "Review" at bounding box center [1171, 779] width 58 height 26
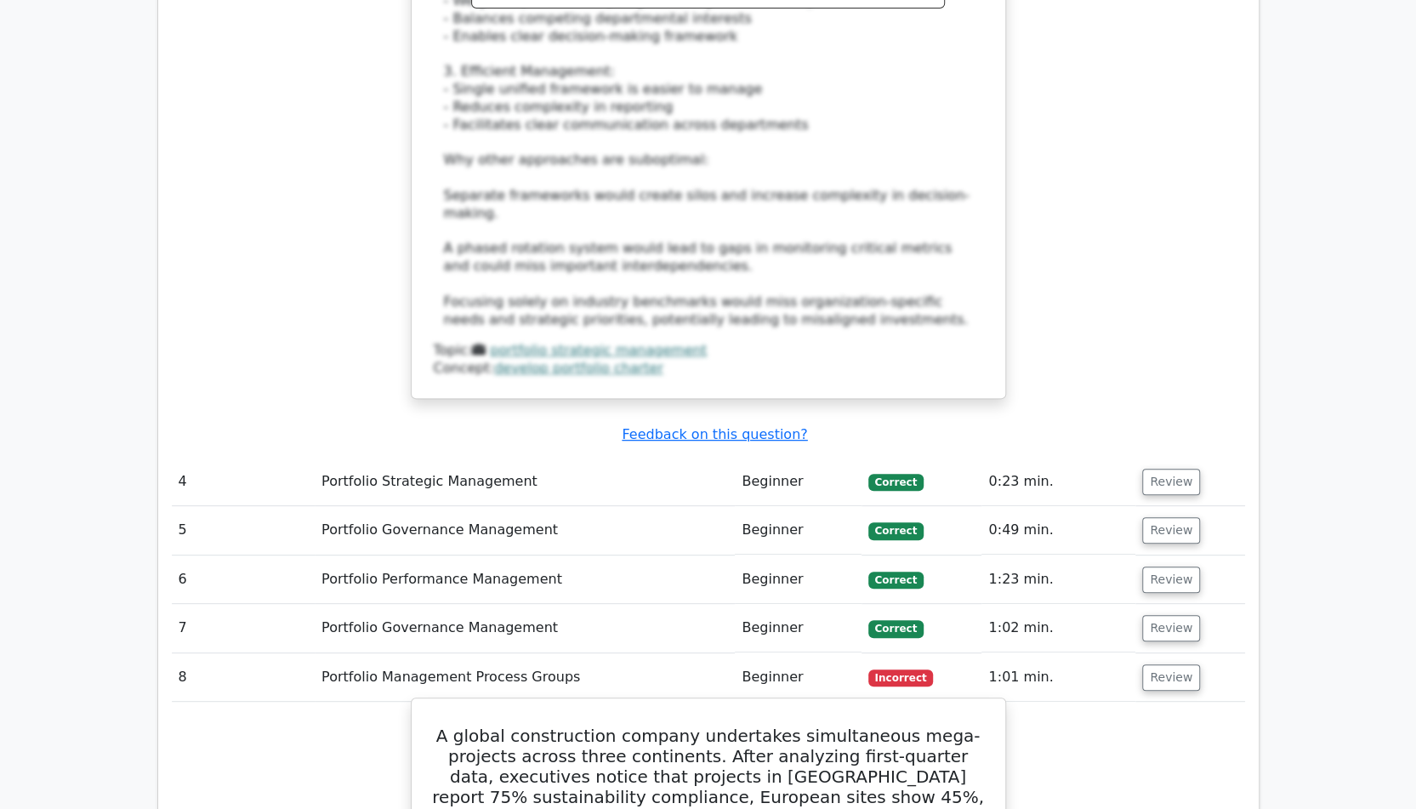
scroll to position [4592, 0]
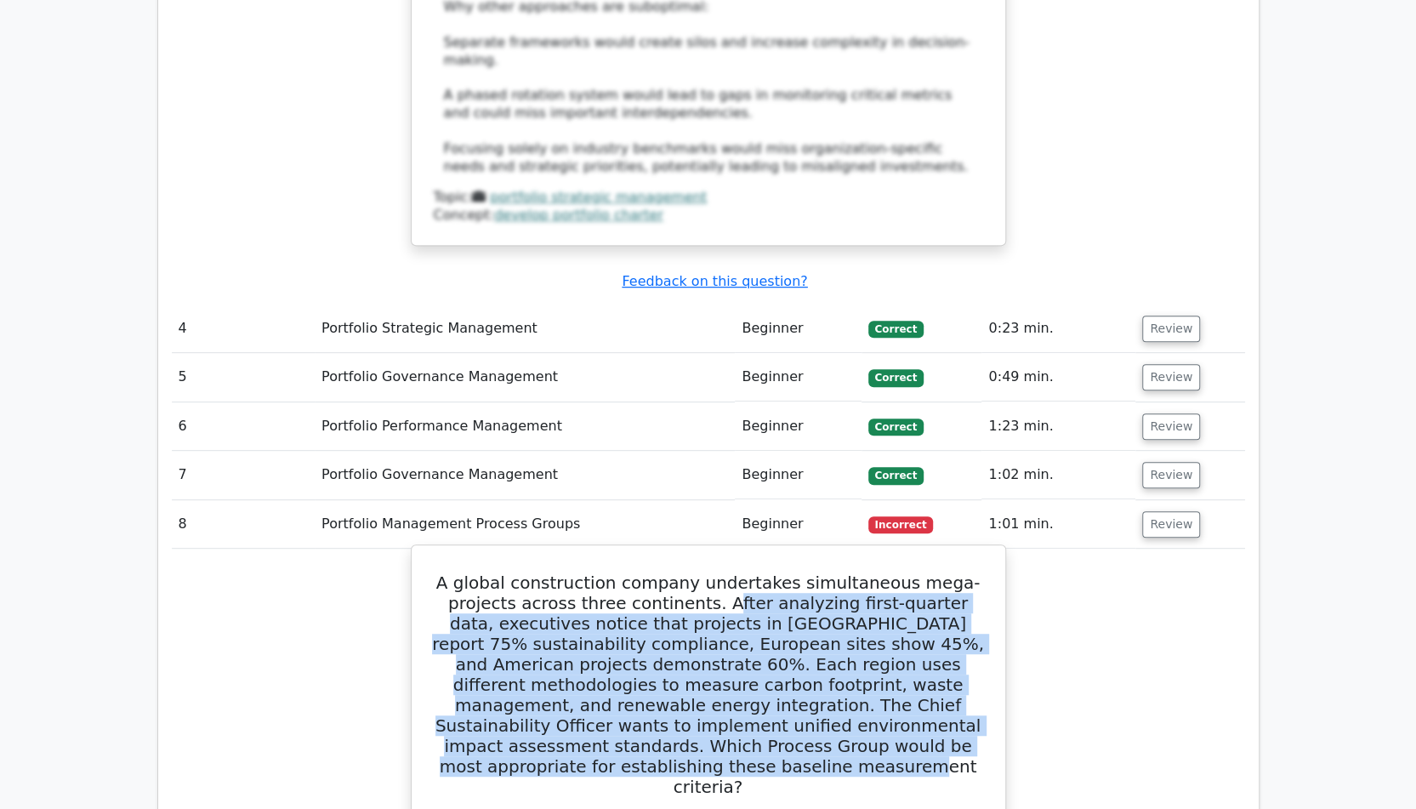
drag, startPoint x: 713, startPoint y: 271, endPoint x: 834, endPoint y: 426, distance: 196.3
click at [834, 572] on h5 "A global construction company undertakes simultaneous mega-projects across thre…" at bounding box center [708, 684] width 553 height 224
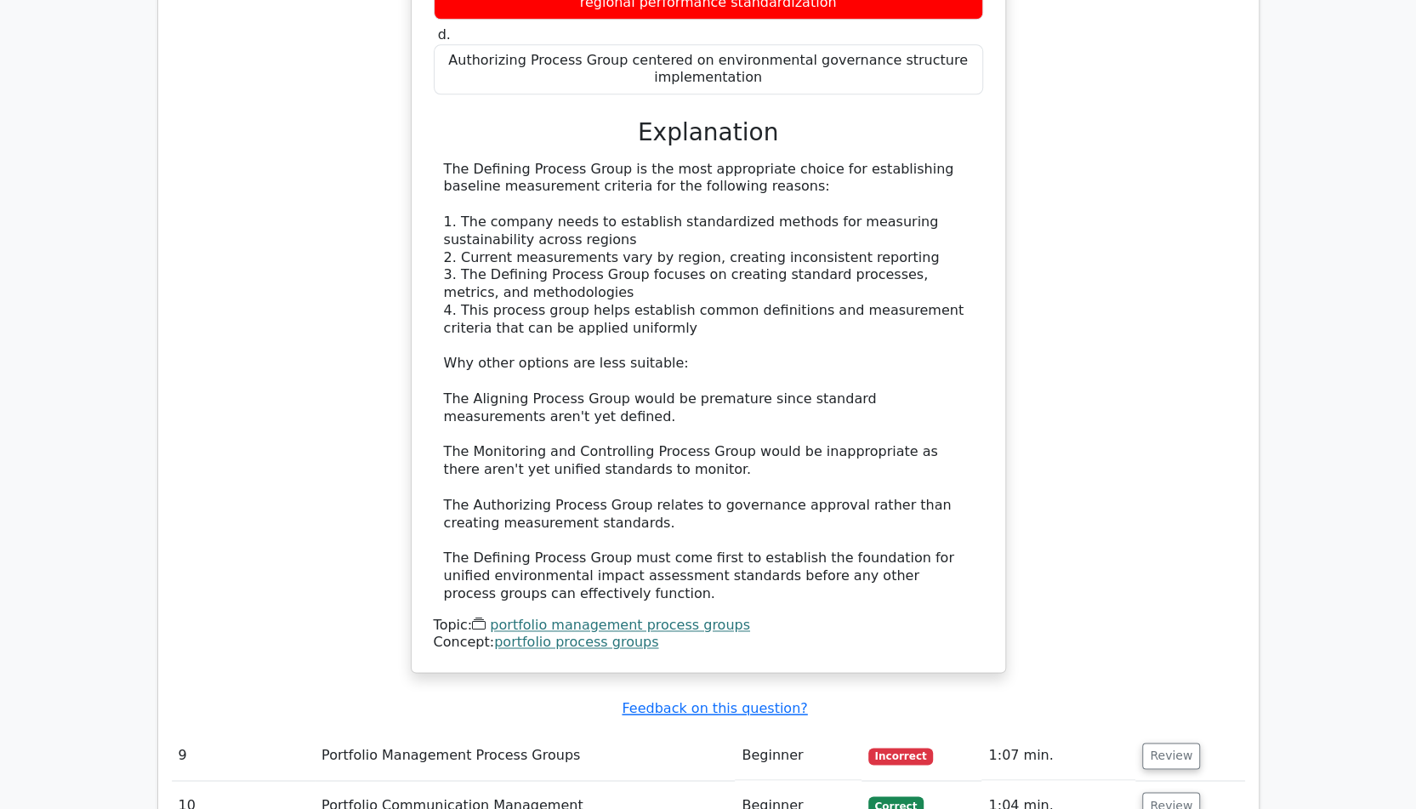
scroll to position [5612, 0]
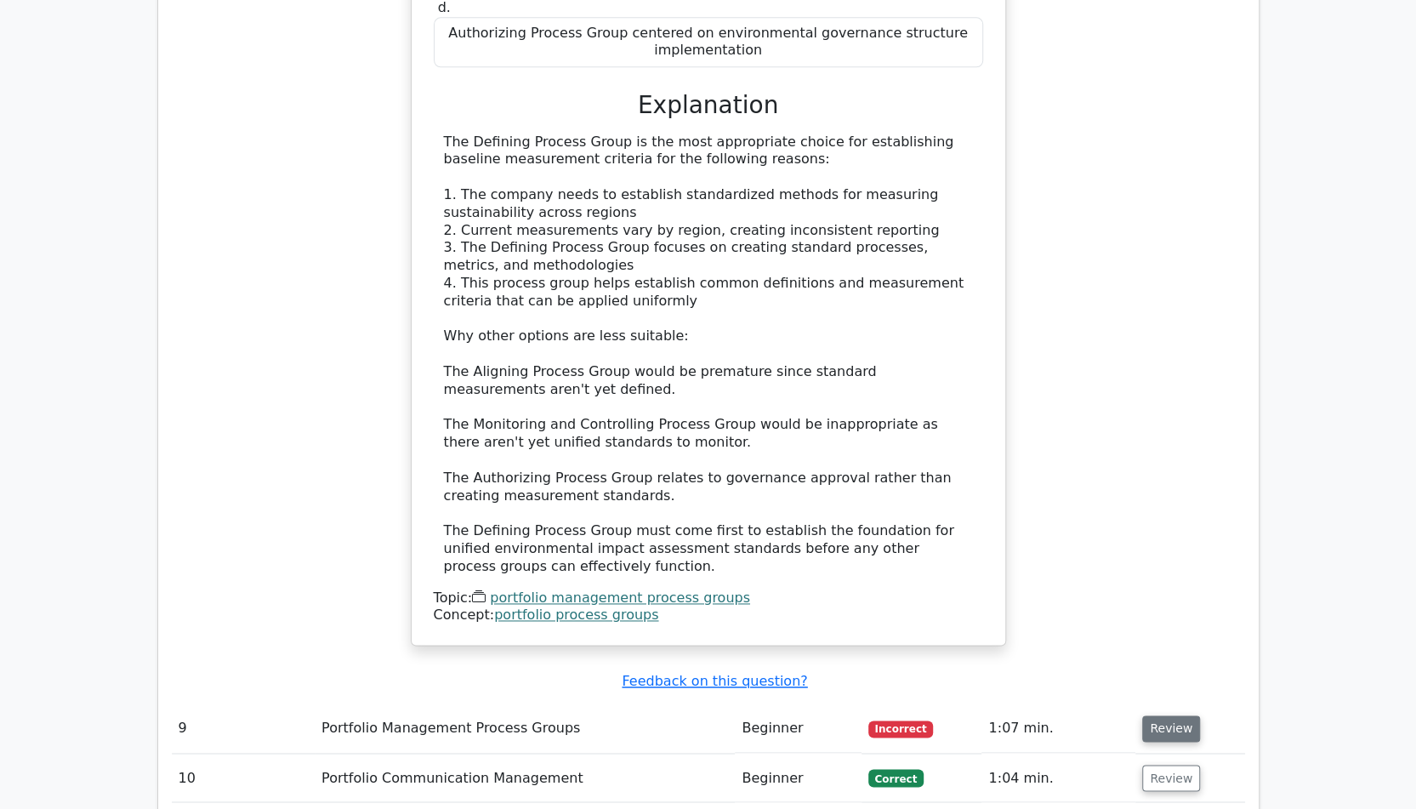
click at [1175, 715] on button "Review" at bounding box center [1171, 728] width 58 height 26
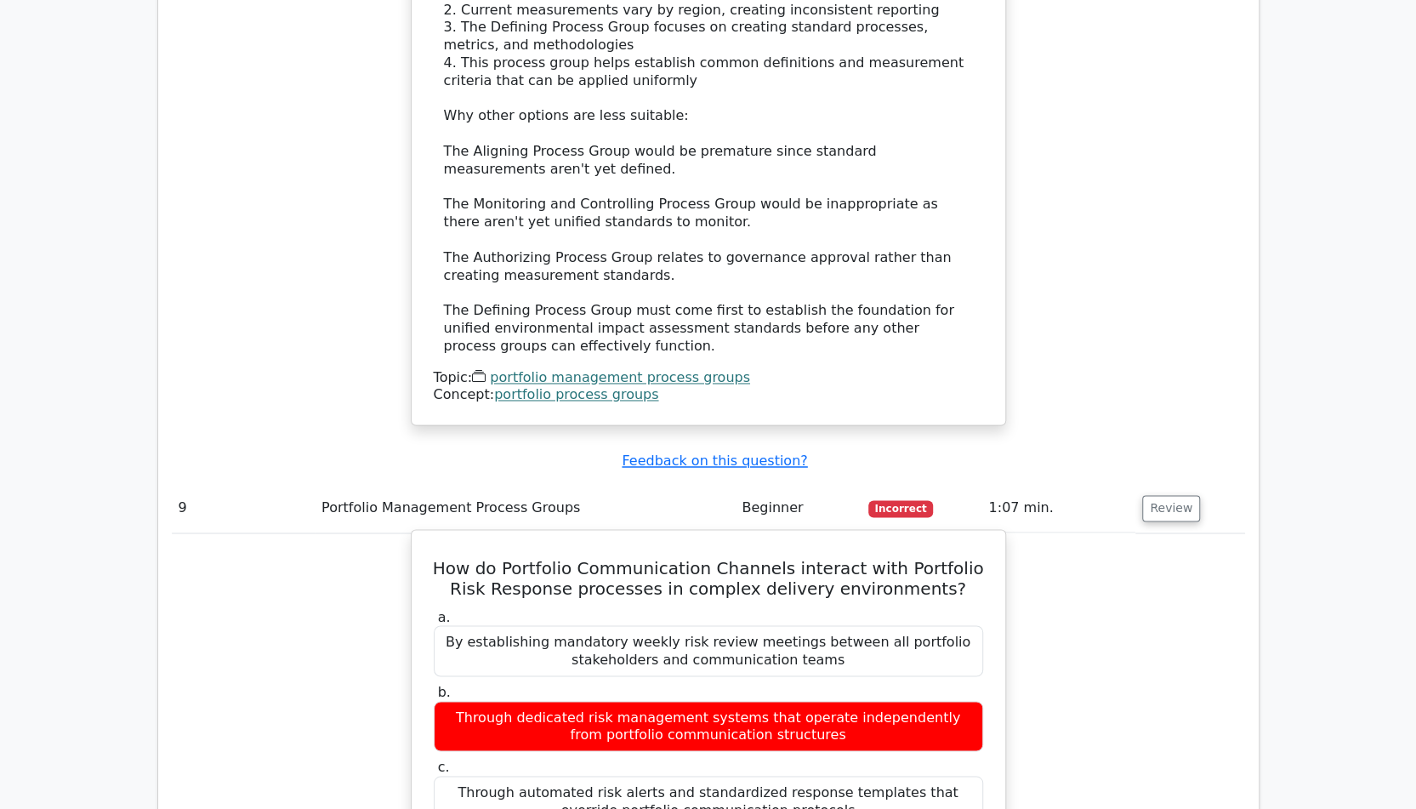
scroll to position [5782, 0]
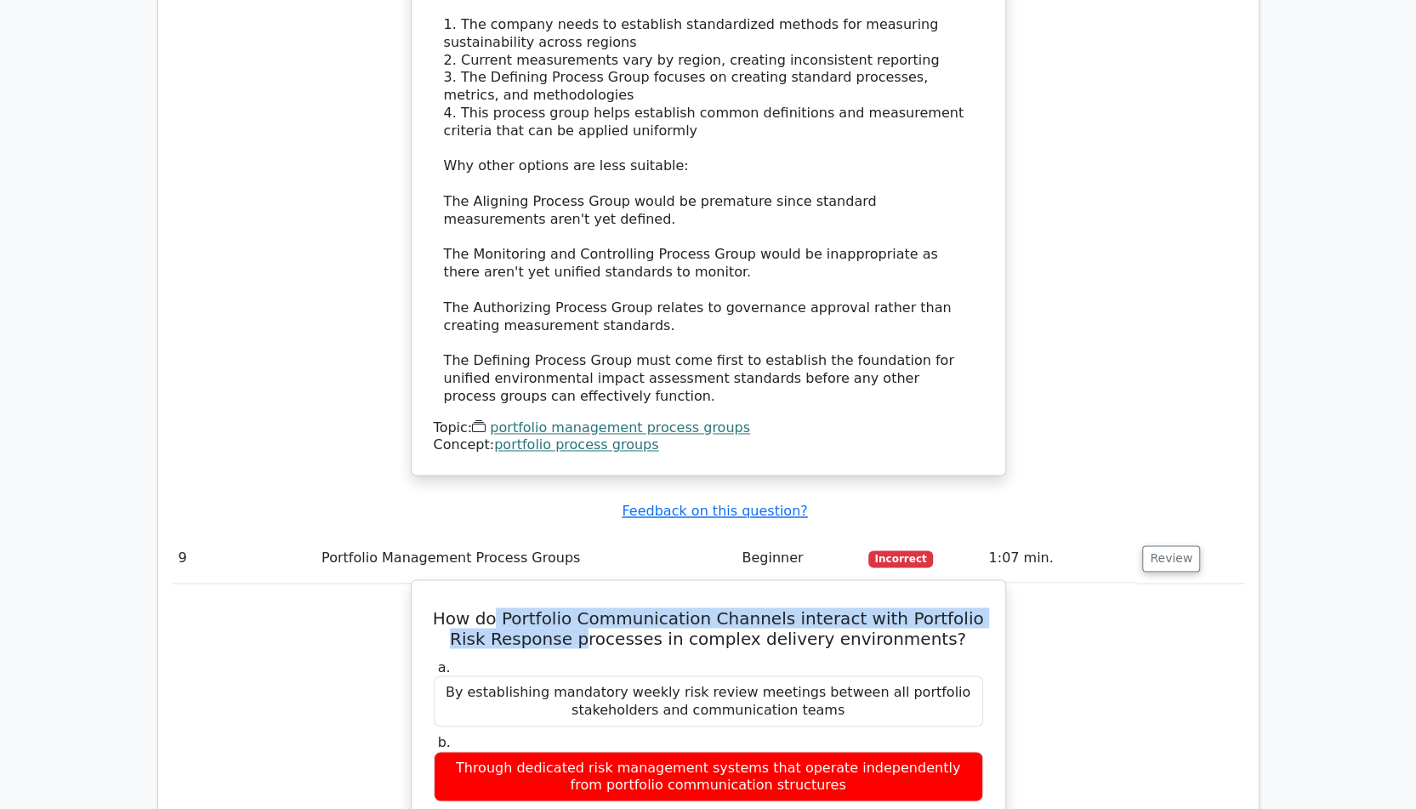
drag, startPoint x: 502, startPoint y: 260, endPoint x: 583, endPoint y: 281, distance: 84.4
click at [583, 607] on h5 "How do Portfolio Communication Channels interact with Portfolio Risk Response p…" at bounding box center [708, 627] width 553 height 41
drag, startPoint x: 565, startPoint y: 559, endPoint x: 695, endPoint y: 576, distance: 131.3
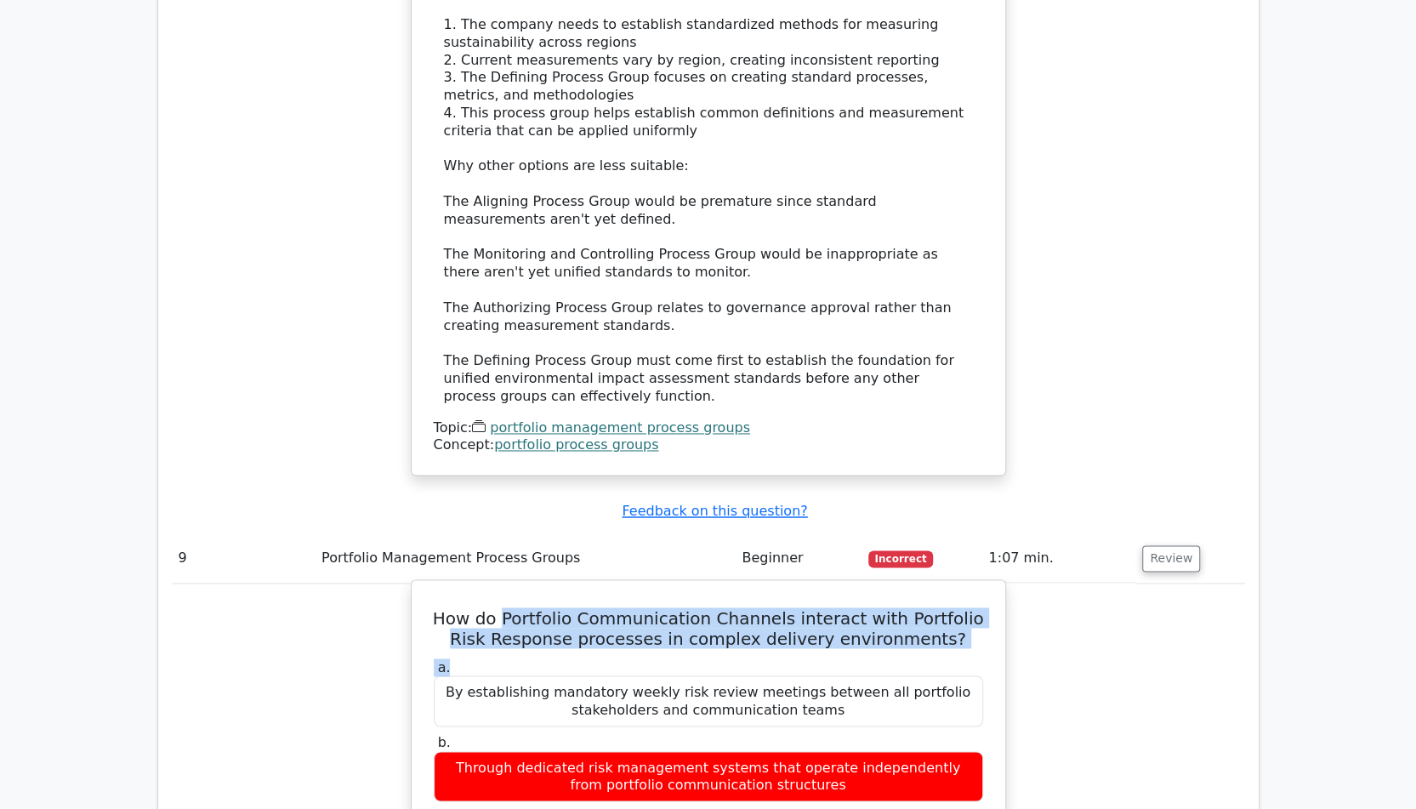
drag, startPoint x: 505, startPoint y: 259, endPoint x: 853, endPoint y: 297, distance: 349.8
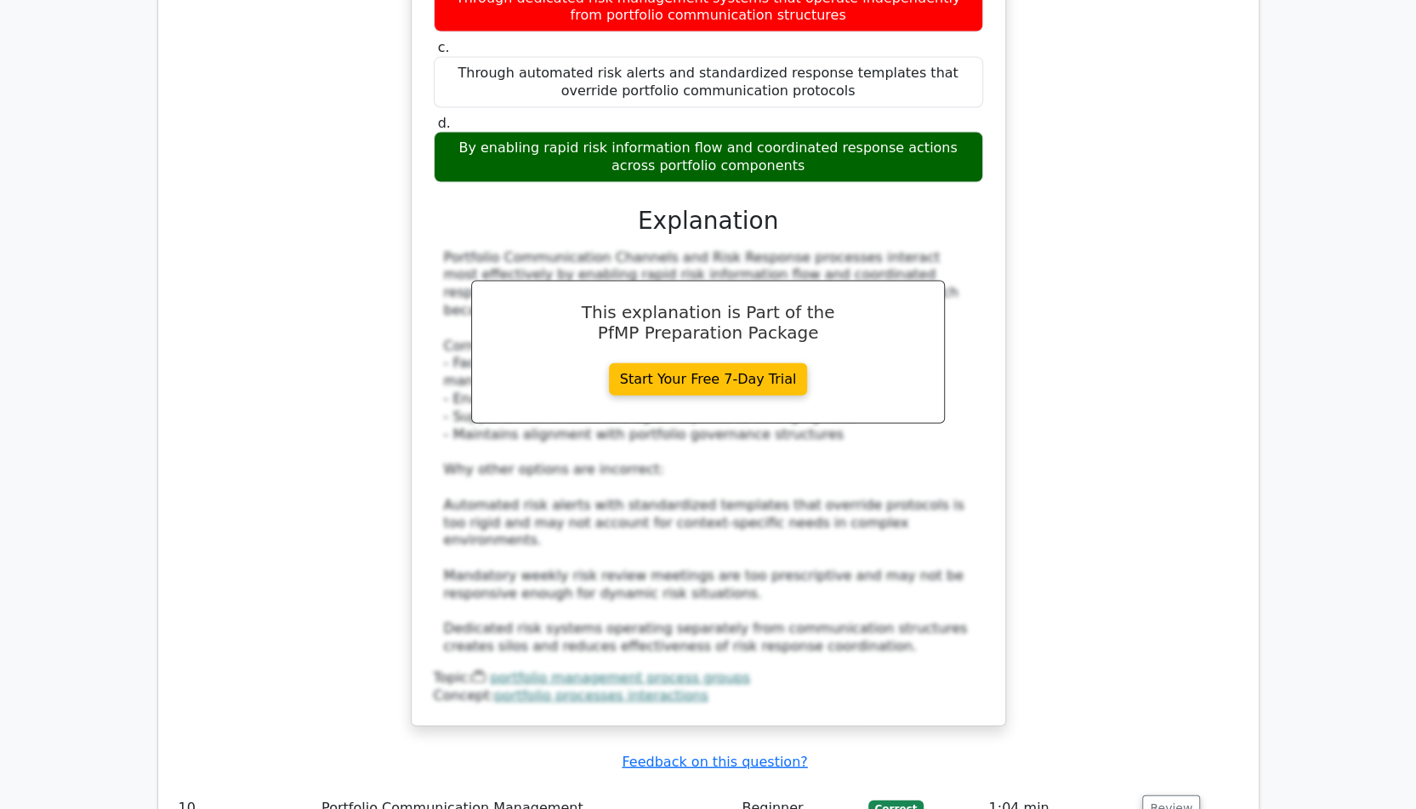
scroll to position [6717, 0]
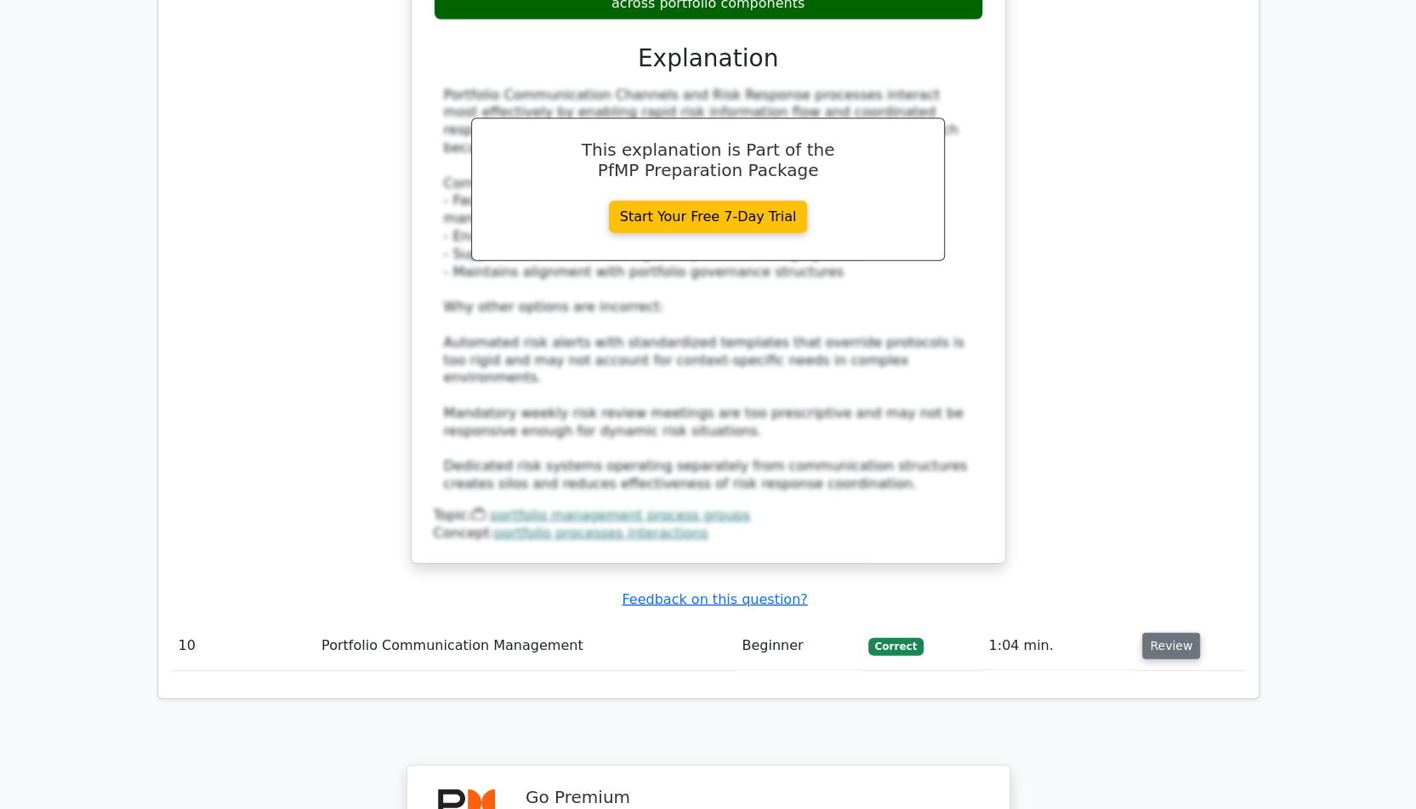
click at [1150, 633] on button "Review" at bounding box center [1171, 646] width 58 height 26
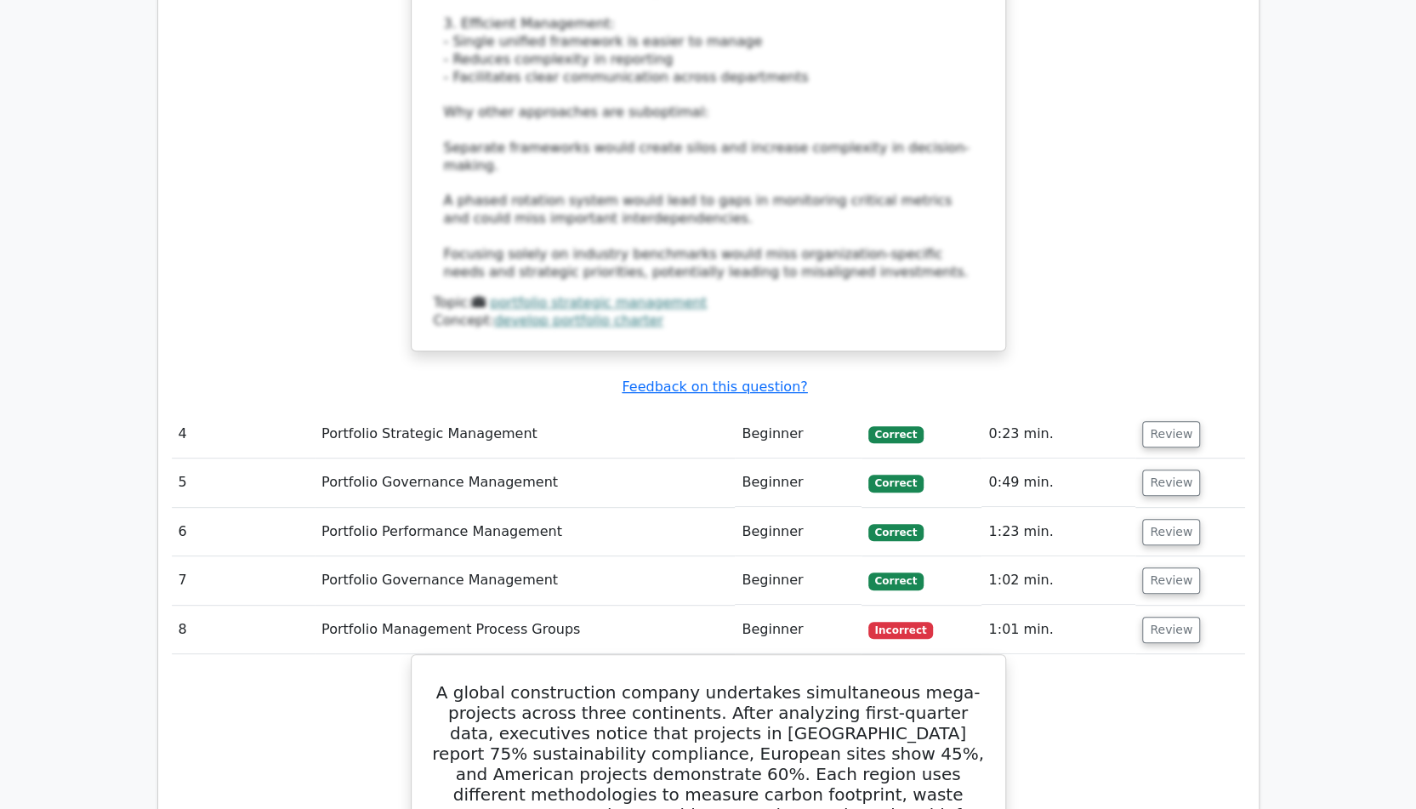
scroll to position [4422, 0]
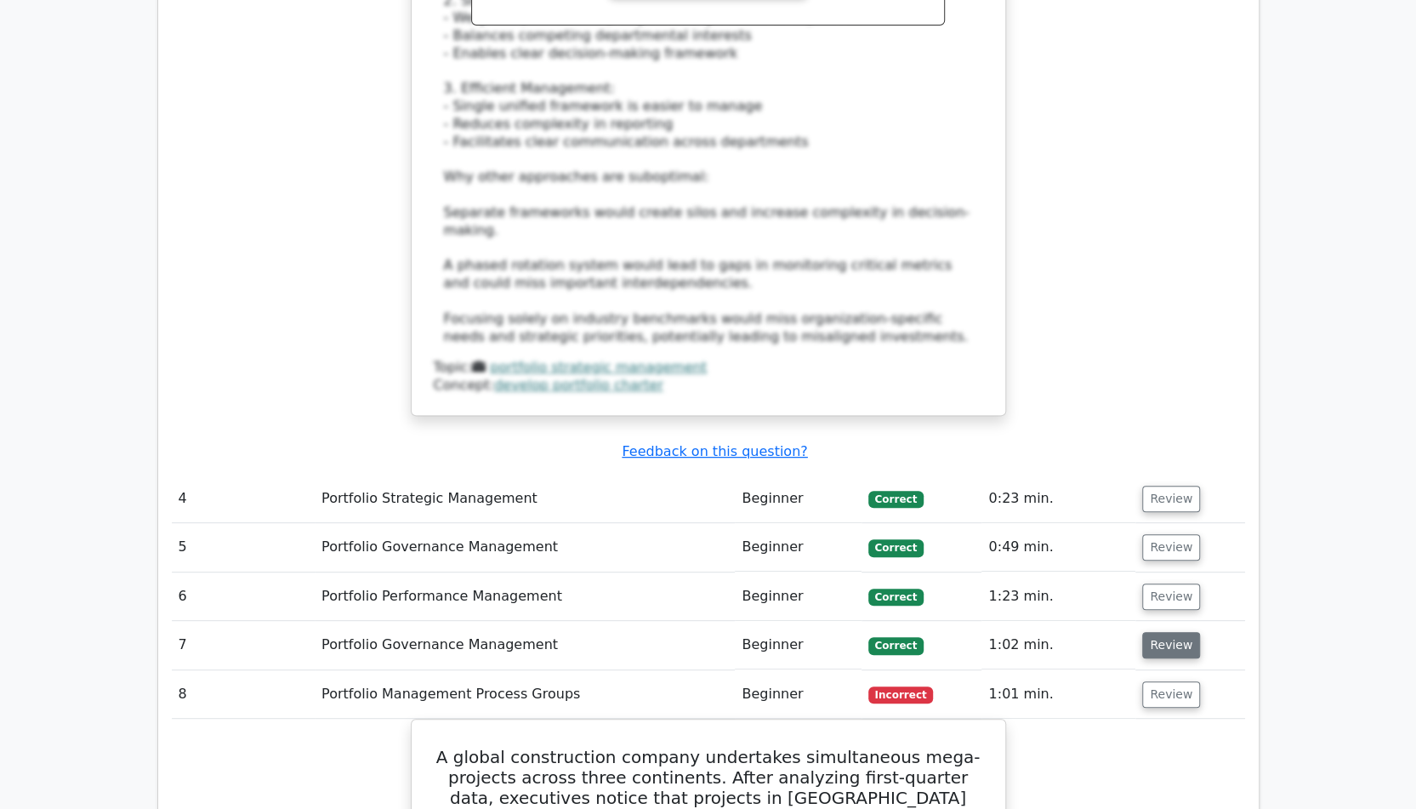
click at [1149, 632] on button "Review" at bounding box center [1171, 645] width 58 height 26
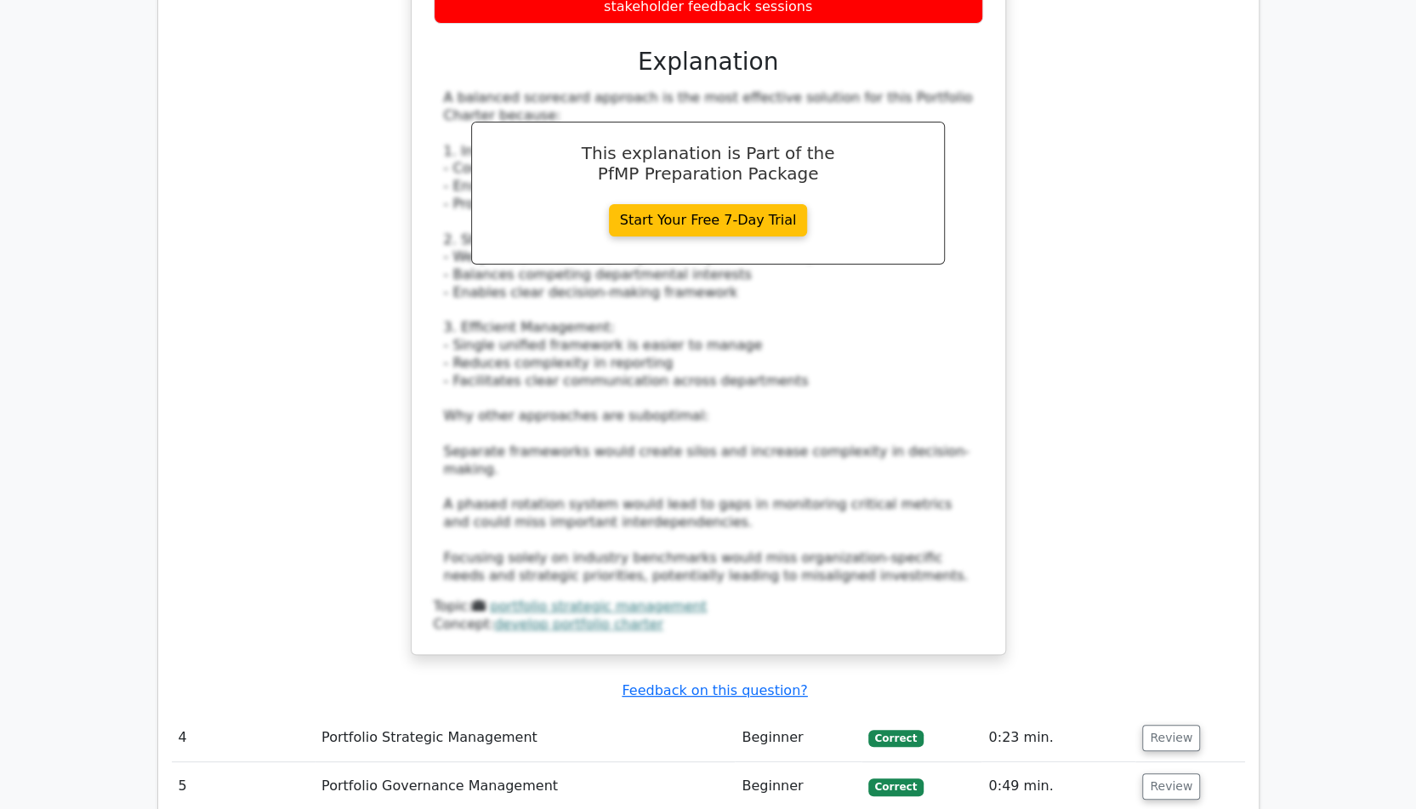
scroll to position [4166, 0]
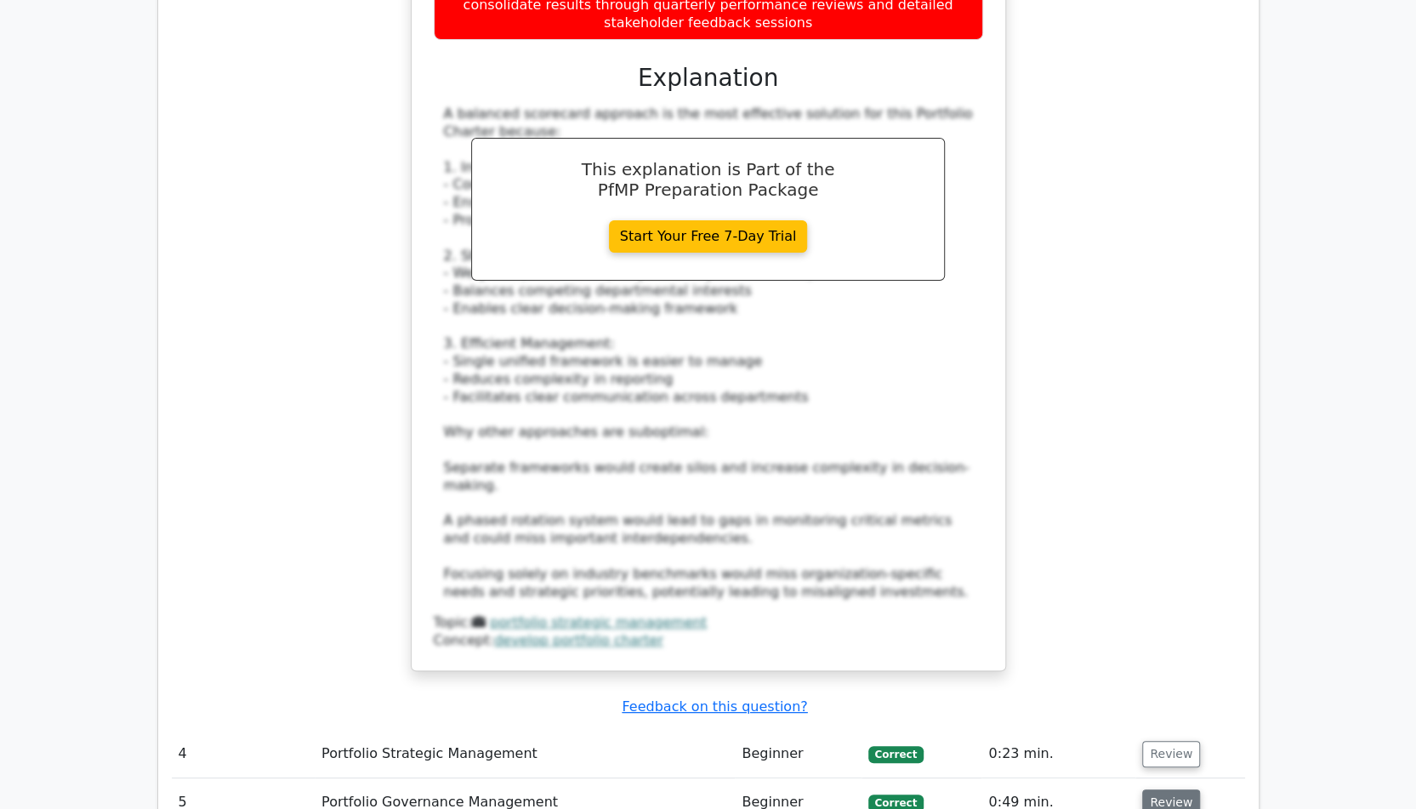
click at [1151, 789] on button "Review" at bounding box center [1171, 802] width 58 height 26
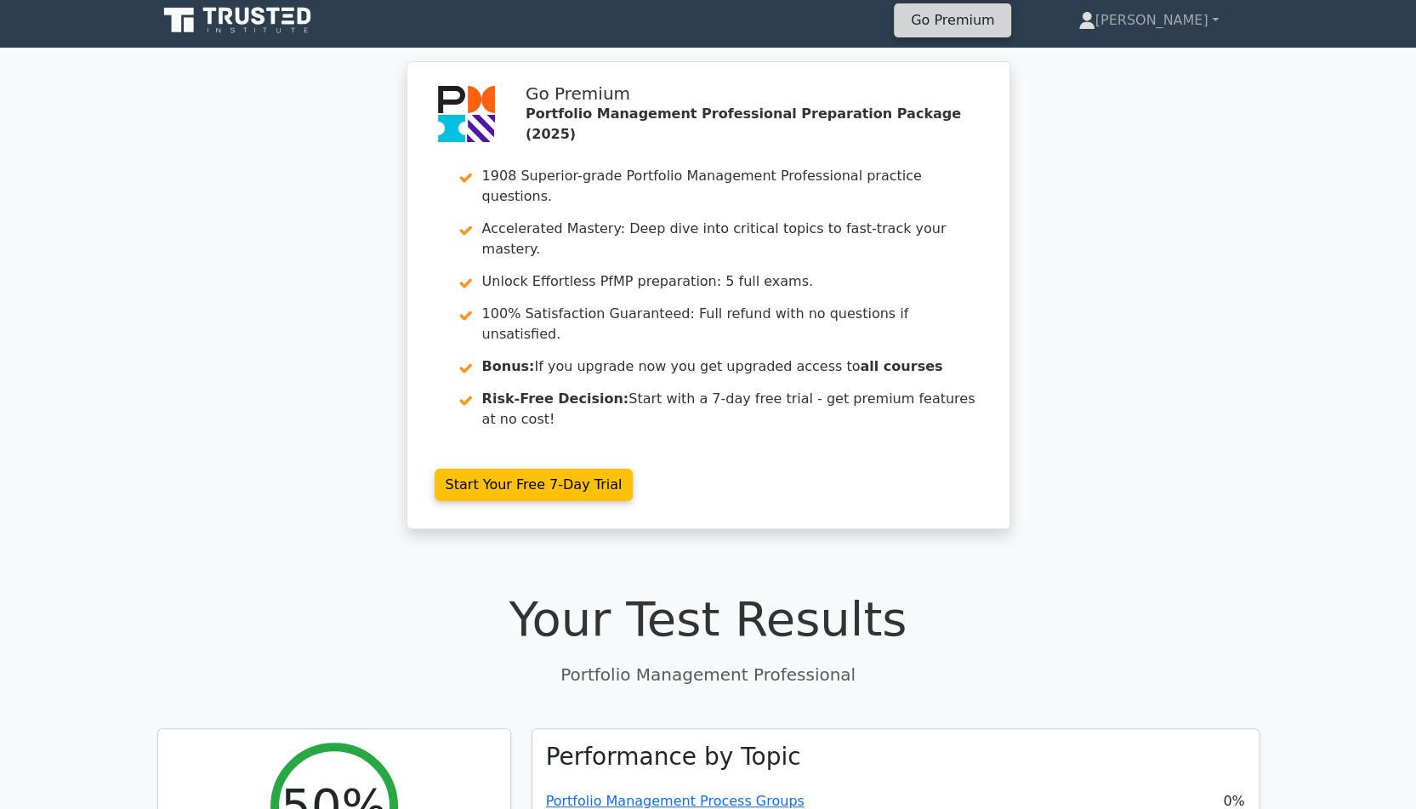
scroll to position [0, 0]
